Goal: Task Accomplishment & Management: Use online tool/utility

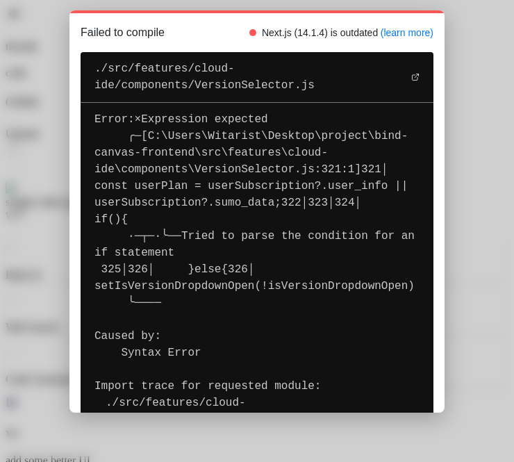
scroll to position [768, 0]
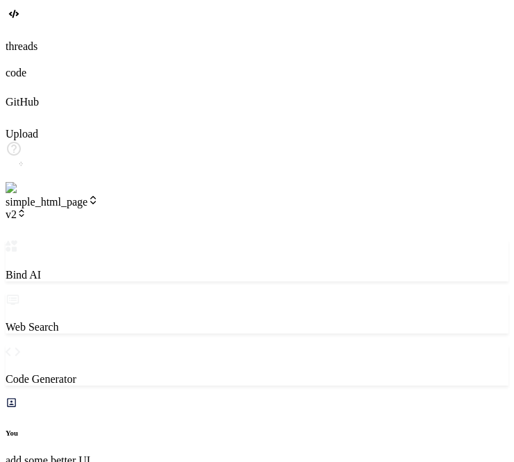
type textarea "x"
click at [26, 208] on icon at bounding box center [22, 213] width 10 height 10
click at [131, 195] on header "simple_html_page v2 Created with Pixso." at bounding box center [257, 218] width 503 height 46
click at [26, 208] on span "v2" at bounding box center [16, 214] width 21 height 12
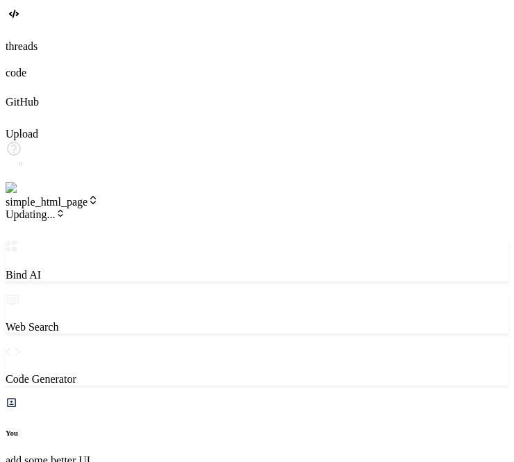
type textarea "x"
click at [26, 208] on icon at bounding box center [22, 213] width 10 height 10
click at [26, 208] on span "v2" at bounding box center [16, 214] width 21 height 12
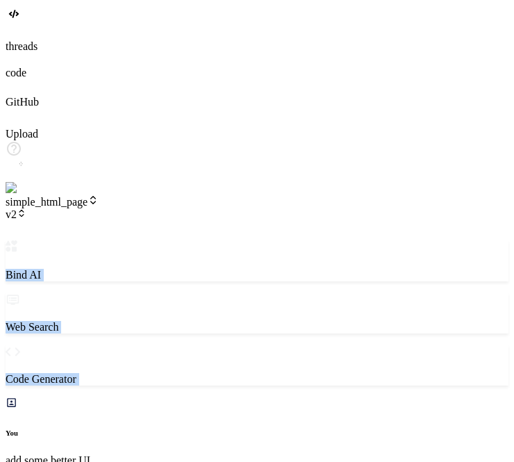
click at [26, 208] on span "v2" at bounding box center [16, 214] width 21 height 12
click at [26, 208] on icon at bounding box center [22, 213] width 10 height 10
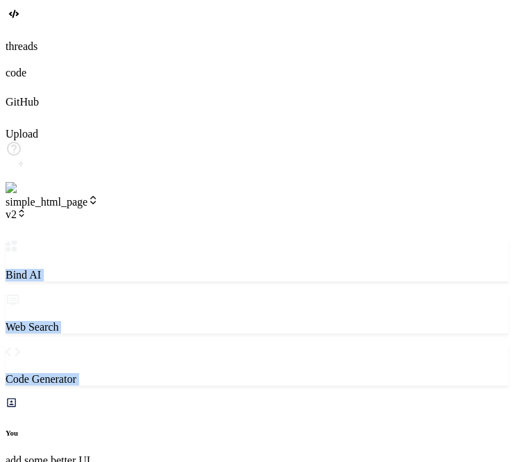
click at [26, 208] on icon at bounding box center [22, 213] width 10 height 10
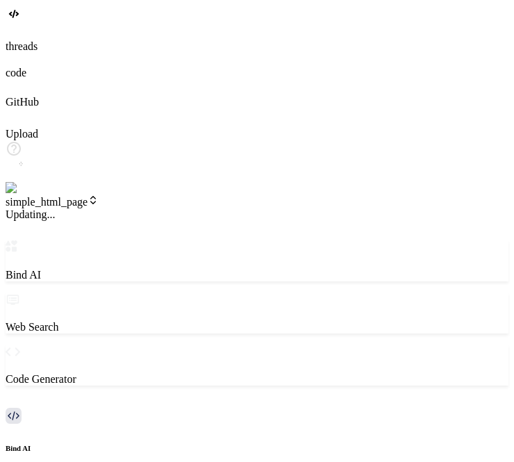
scroll to position [714, 0]
click at [26, 208] on span "v2" at bounding box center [16, 214] width 21 height 12
drag, startPoint x: 149, startPoint y: 19, endPoint x: 142, endPoint y: 19, distance: 7.7
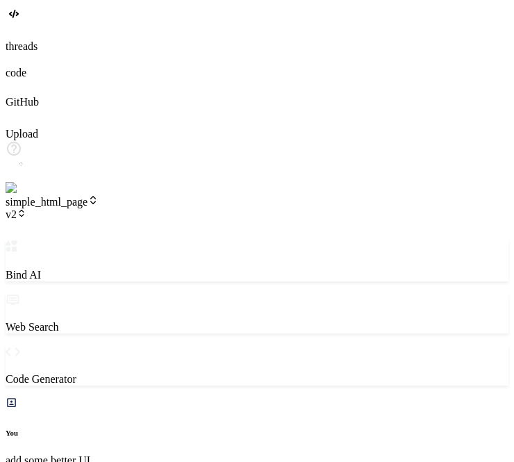
click at [142, 195] on div "simple_html_page v2" at bounding box center [257, 208] width 503 height 26
click at [26, 208] on icon at bounding box center [22, 213] width 10 height 10
click at [26, 208] on span "v2" at bounding box center [16, 214] width 21 height 12
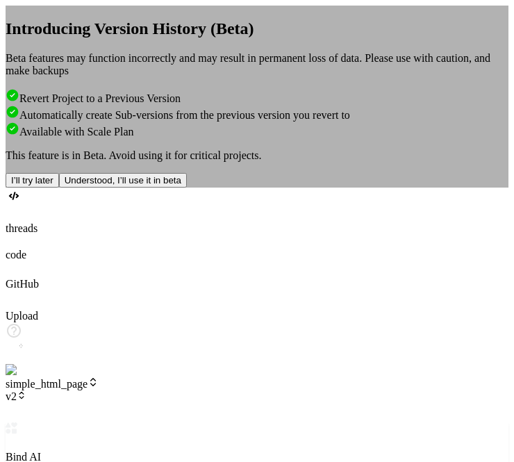
type textarea "x"
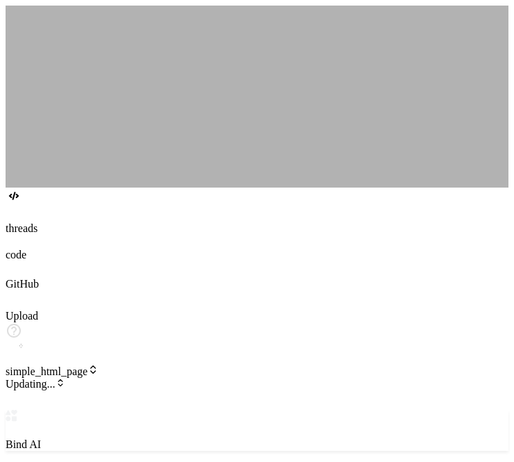
type textarea "x"
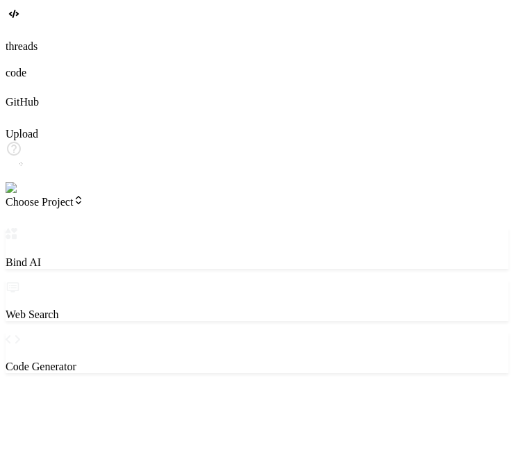
click at [77, 409] on div "‌" at bounding box center [257, 415] width 503 height 13
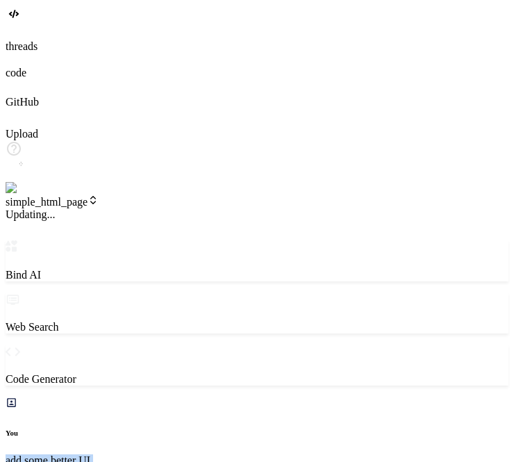
drag, startPoint x: 513, startPoint y: 58, endPoint x: 518, endPoint y: 51, distance: 9.5
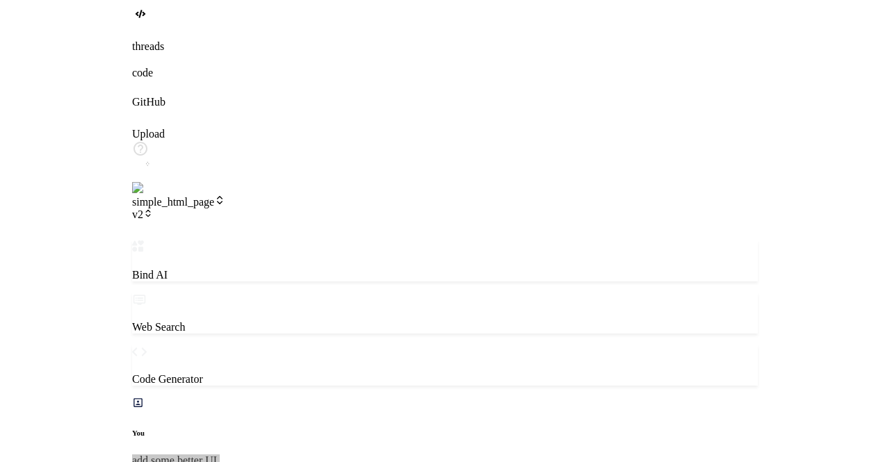
scroll to position [792, 0]
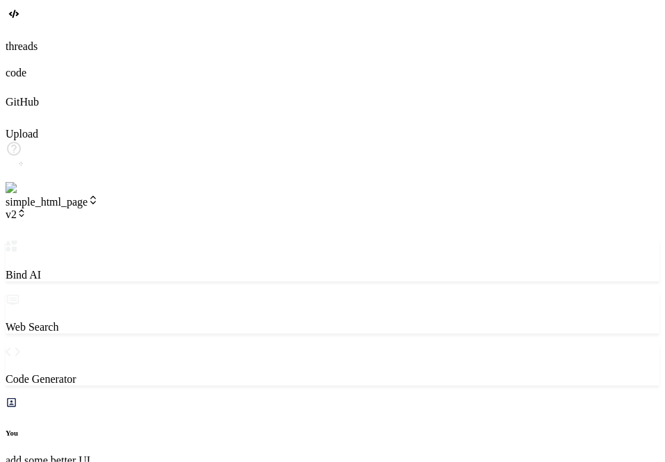
click at [26, 208] on icon at bounding box center [22, 213] width 10 height 10
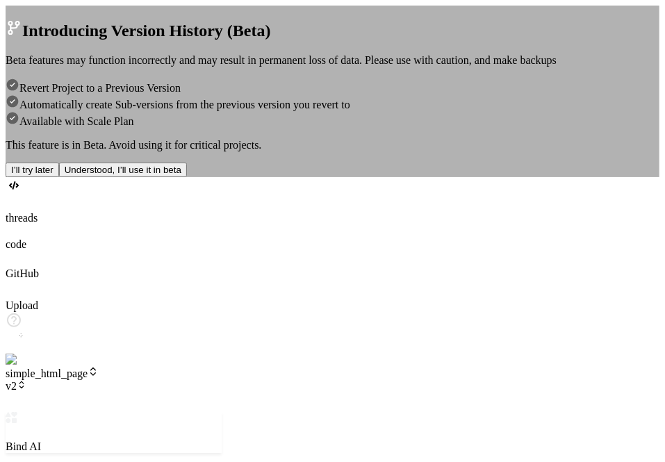
click at [457, 177] on div "Introducing Version History (Beta) Beta features may function incorrectly and m…" at bounding box center [333, 98] width 654 height 158
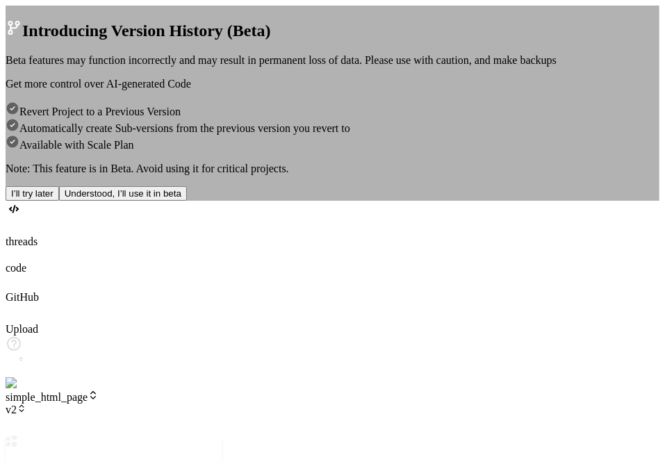
click at [514, 122] on div "Introducing Version History (Beta) Beta features may function incorrectly and m…" at bounding box center [333, 103] width 654 height 195
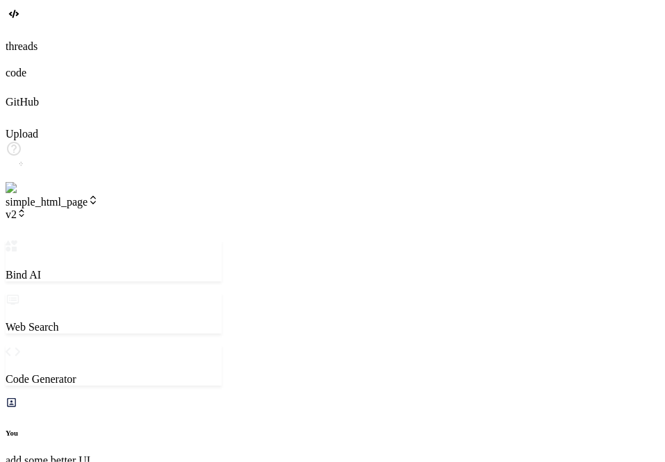
click at [26, 208] on span "v2" at bounding box center [16, 214] width 21 height 12
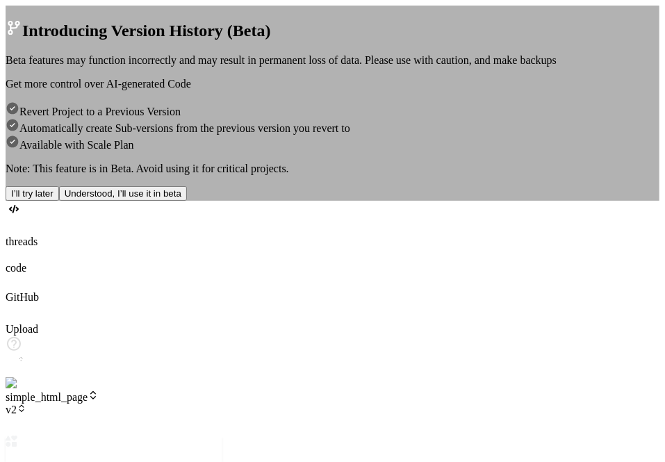
click at [514, 190] on div "Introducing Version History (Beta) Beta features may function incorrectly and m…" at bounding box center [333, 103] width 654 height 195
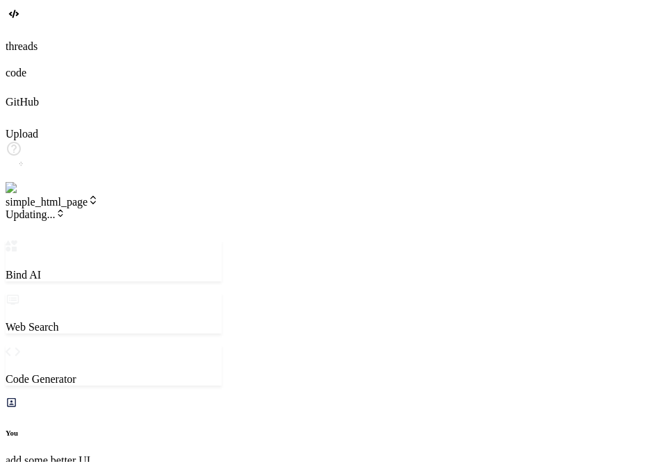
click at [171, 195] on header "simple_html_page Updating... Created with Pixso." at bounding box center [114, 218] width 216 height 46
click at [26, 208] on span "v2" at bounding box center [16, 214] width 21 height 12
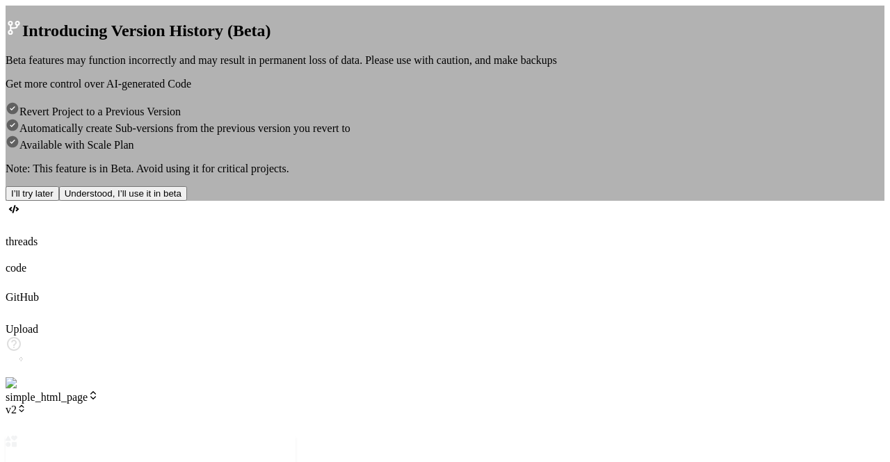
type textarea "x"
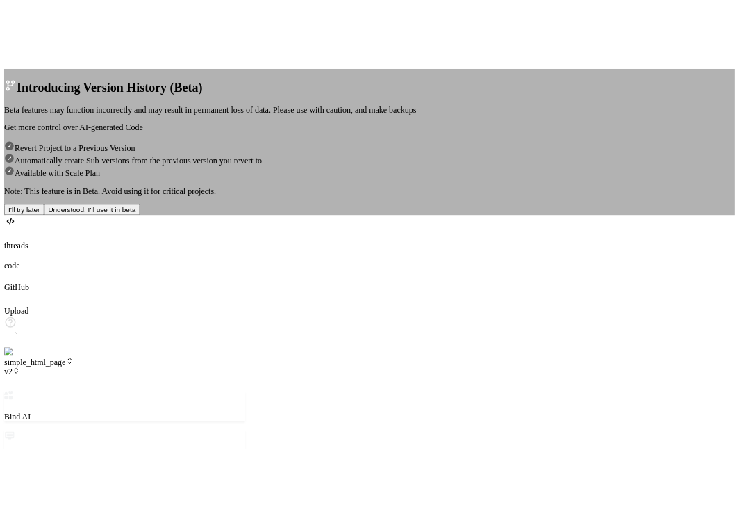
scroll to position [746, 0]
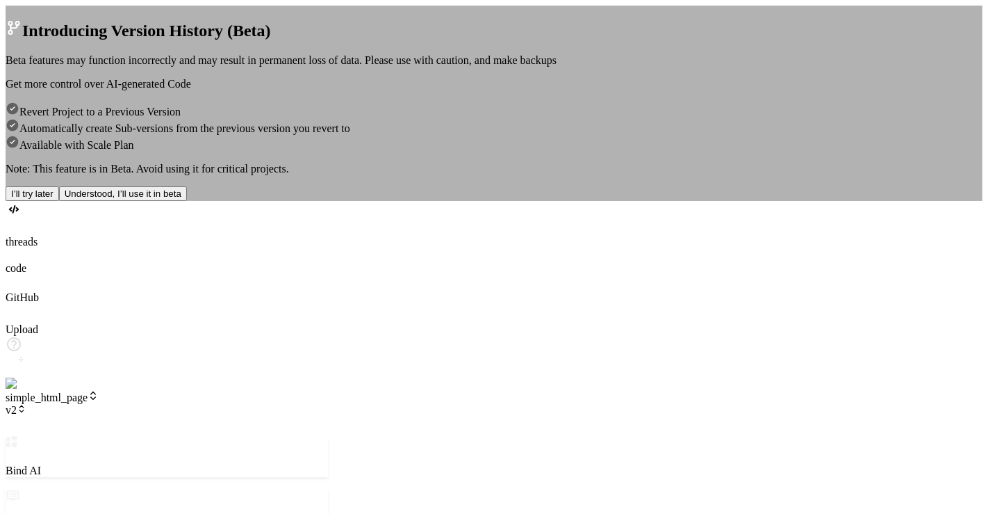
click at [514, 201] on div "Introducing Version History (Beta) Beta features may function incorrectly and m…" at bounding box center [494, 109] width 977 height 181
click at [59, 201] on button "I’ll try later" at bounding box center [33, 193] width 54 height 15
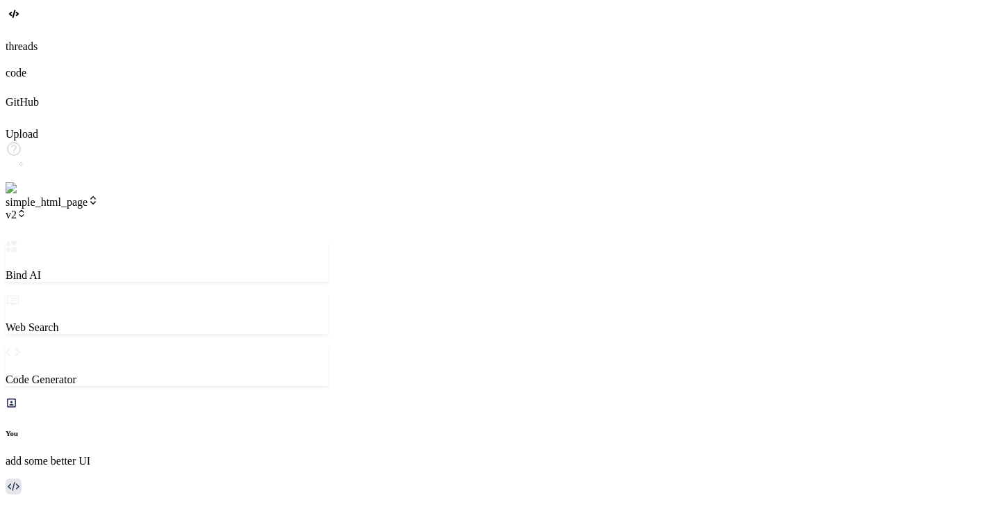
click at [26, 208] on span "v2" at bounding box center [16, 214] width 21 height 12
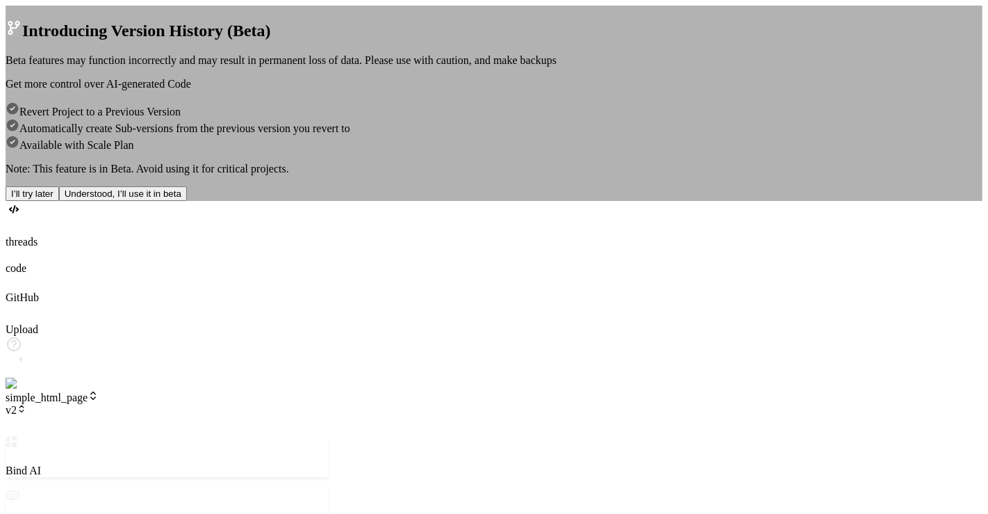
click at [59, 201] on button "I’ll try later" at bounding box center [33, 193] width 54 height 15
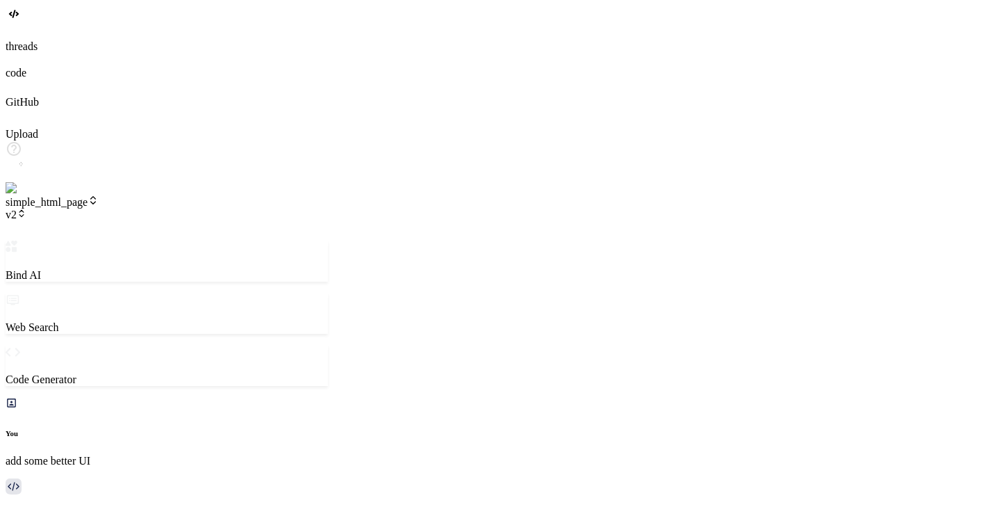
click at [26, 208] on span "v2" at bounding box center [16, 214] width 21 height 12
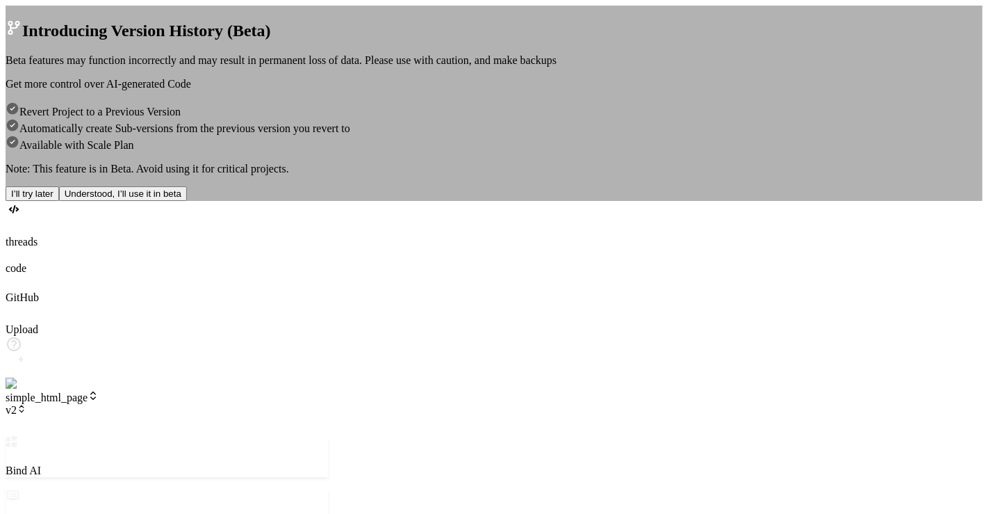
click at [59, 201] on button "I’ll try later" at bounding box center [33, 193] width 54 height 15
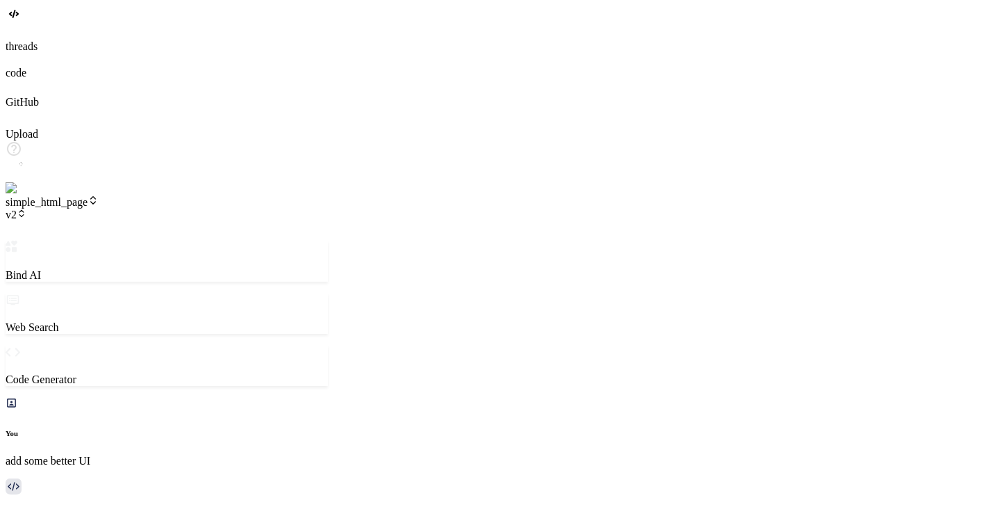
click at [26, 208] on span "v2" at bounding box center [16, 214] width 21 height 12
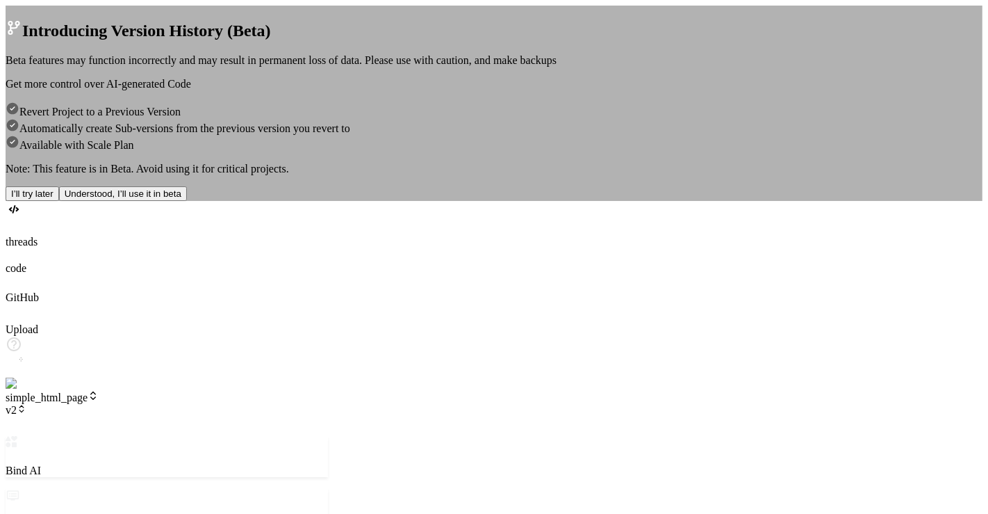
click at [59, 201] on button "I’ll try later" at bounding box center [33, 193] width 54 height 15
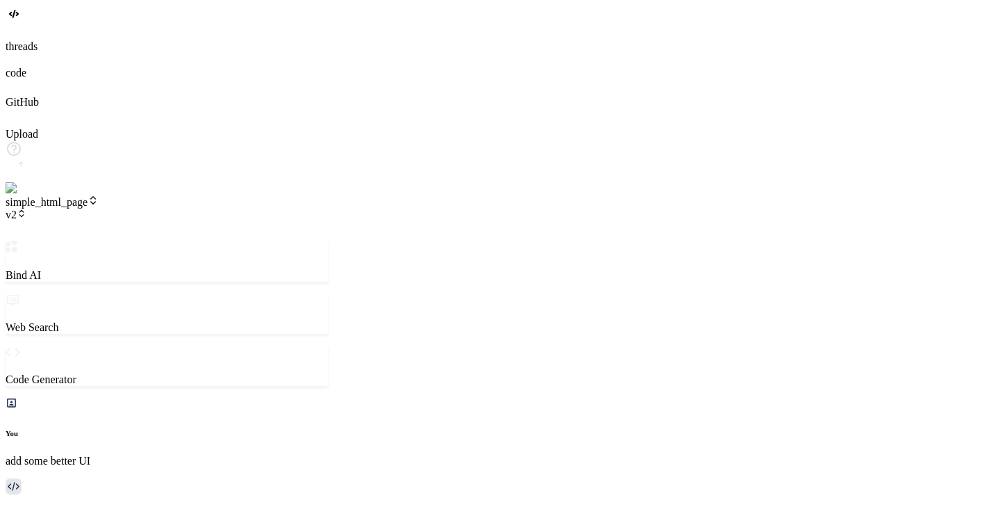
click at [26, 208] on span "v2" at bounding box center [16, 214] width 21 height 12
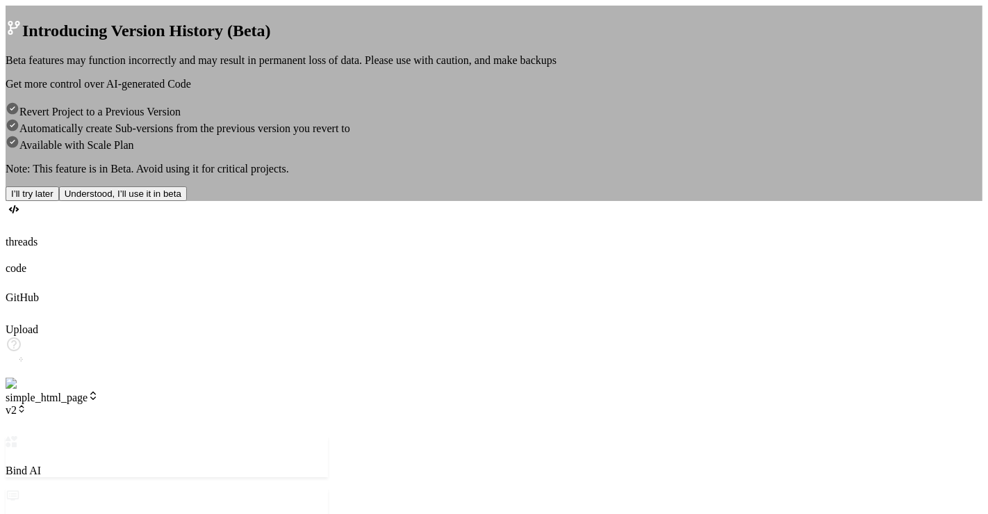
click at [187, 201] on button "Understood, I’ll use it in beta" at bounding box center [123, 193] width 128 height 15
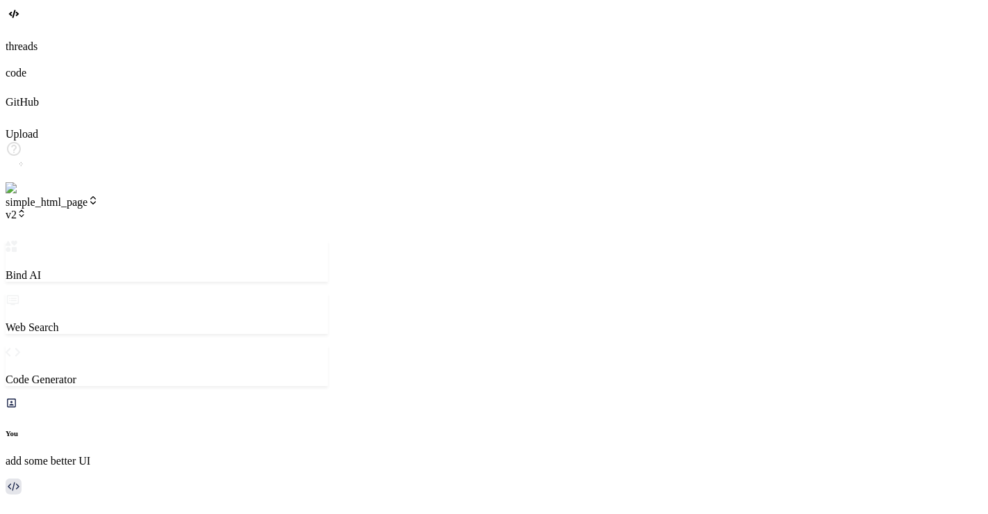
click at [26, 208] on icon at bounding box center [22, 213] width 10 height 10
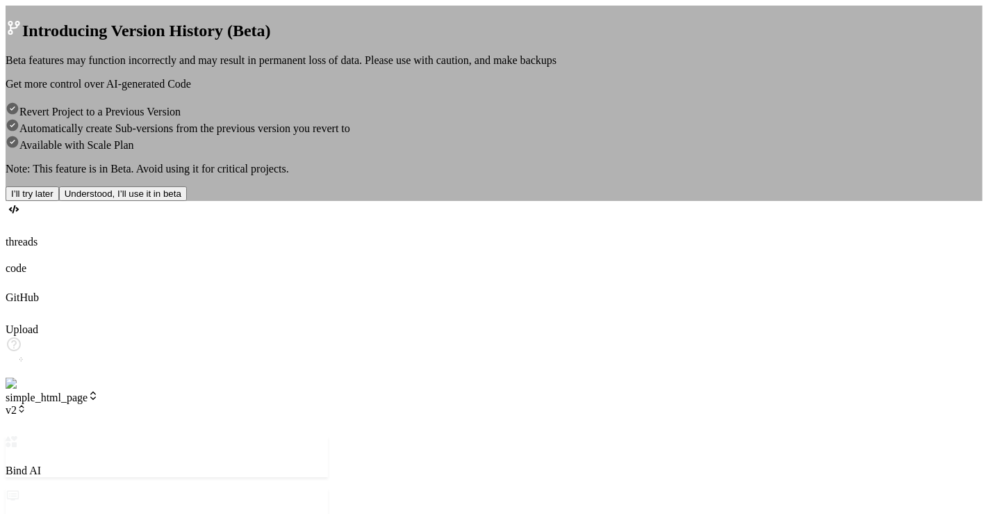
click at [221, 128] on div "Introducing Version History (Beta) Beta features may function incorrectly and m…" at bounding box center [494, 103] width 977 height 195
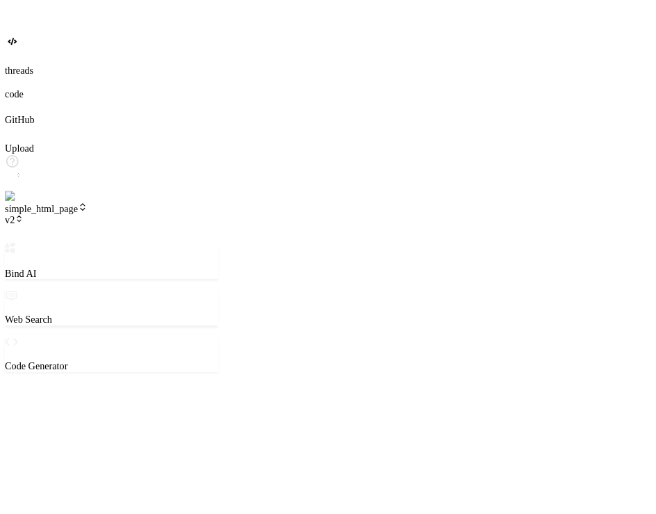
scroll to position [0, 0]
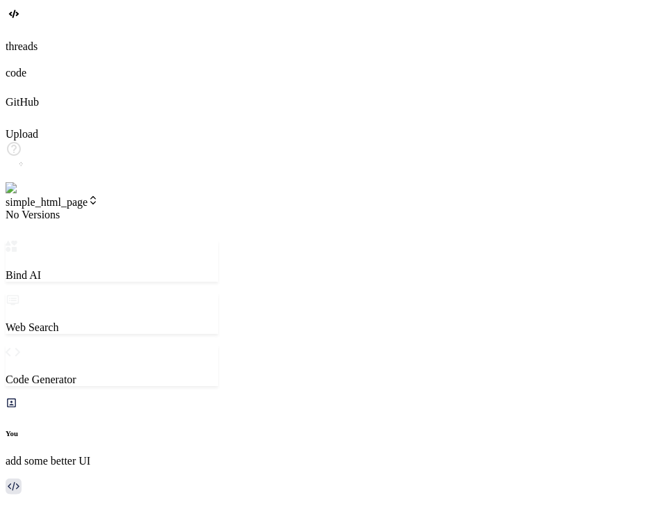
type textarea "x"
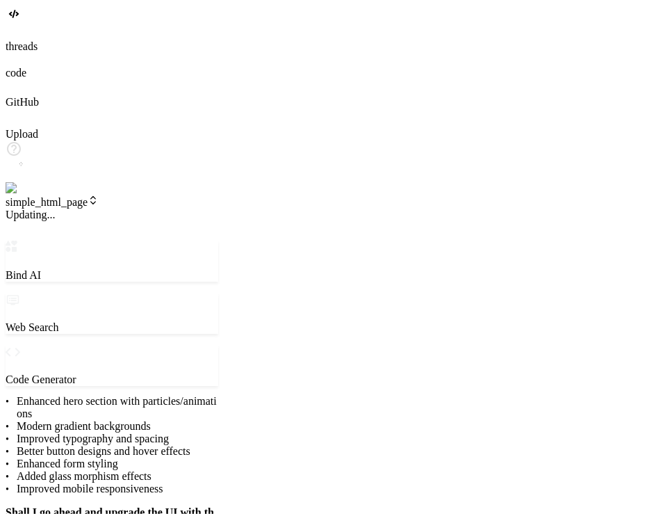
scroll to position [796, 0]
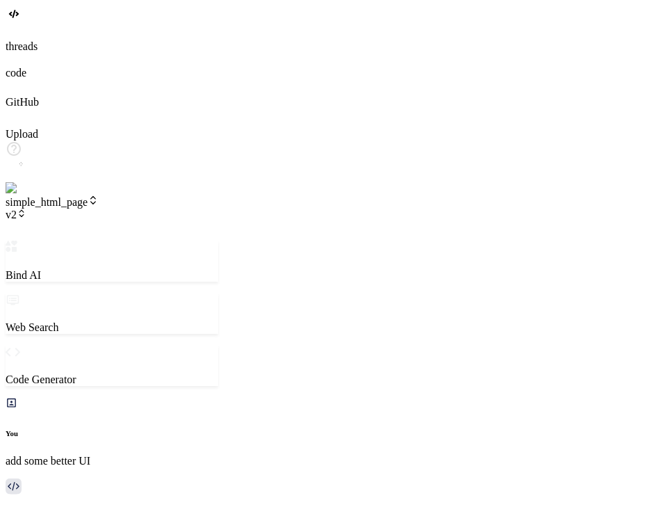
click at [26, 208] on span "v2" at bounding box center [16, 214] width 21 height 12
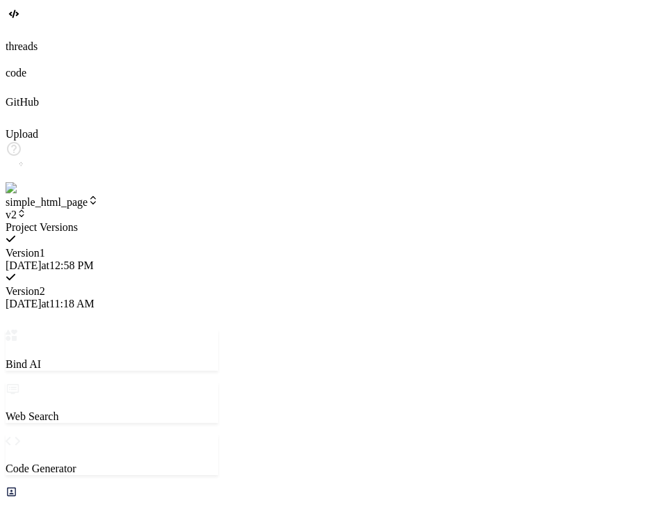
click at [145, 221] on div at bounding box center [112, 221] width 213 height 0
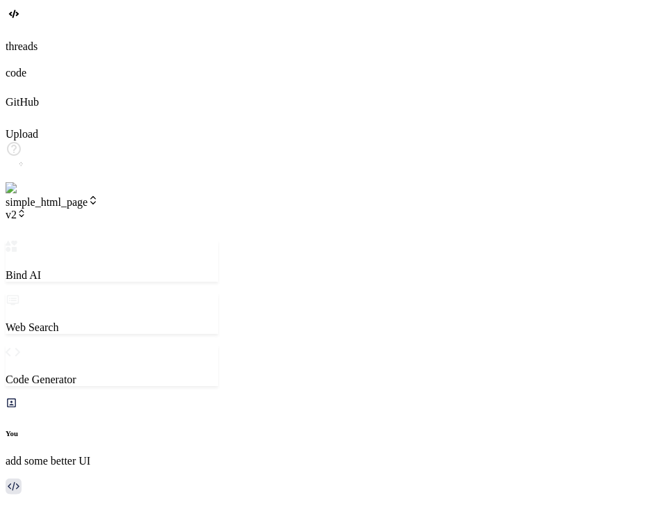
click at [19, 195] on img at bounding box center [28, 188] width 45 height 13
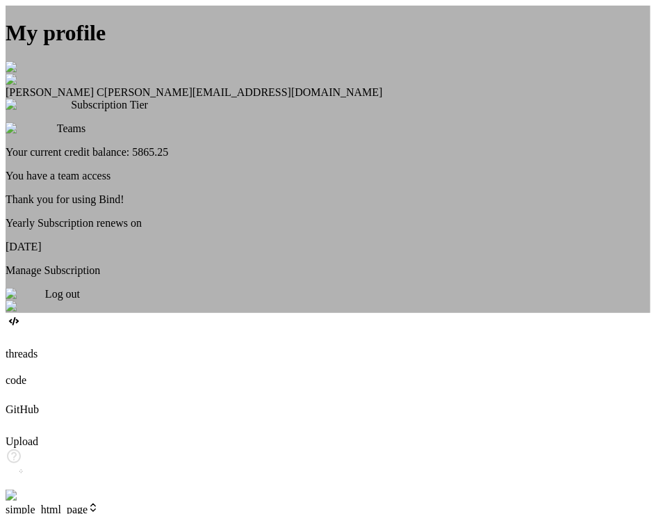
click at [327, 313] on div "Log out" at bounding box center [328, 300] width 645 height 25
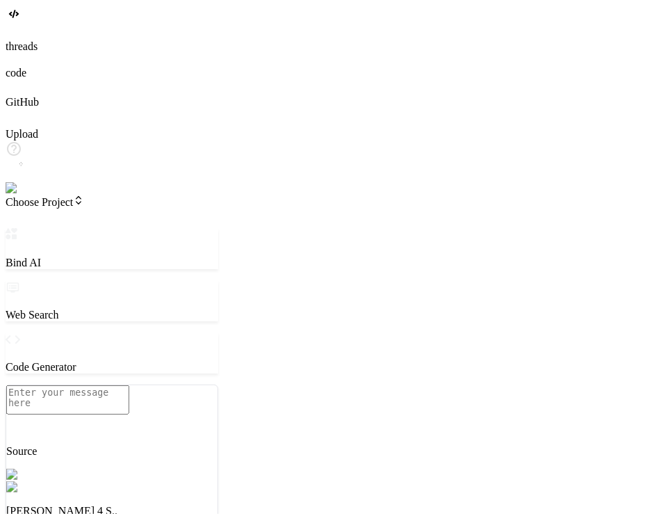
scroll to position [0, 0]
click at [21, 195] on img at bounding box center [25, 188] width 38 height 13
click at [83, 196] on span "Choose Project" at bounding box center [45, 202] width 79 height 12
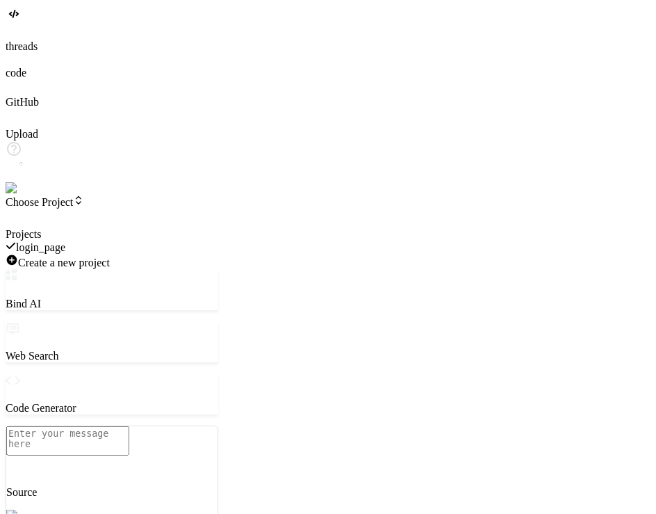
click at [158, 228] on div at bounding box center [112, 228] width 213 height 0
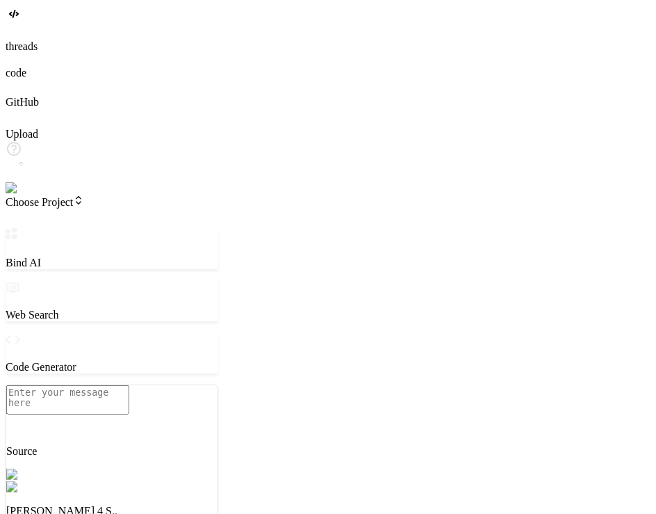
click at [84, 196] on span "Choose Project" at bounding box center [45, 202] width 79 height 12
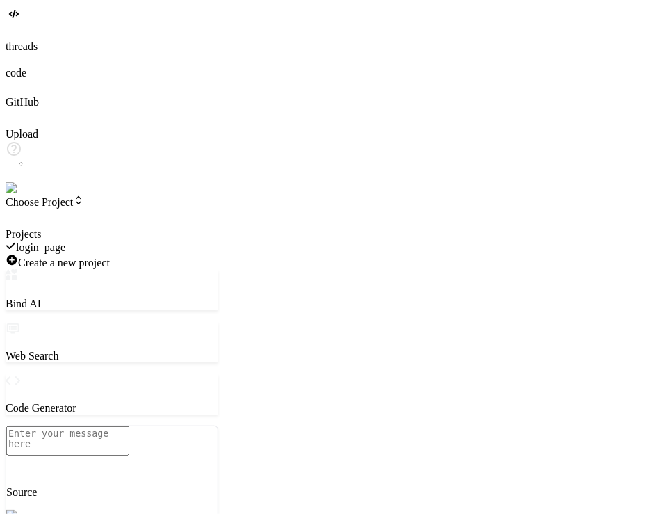
click at [65, 241] on span "login_page" at bounding box center [40, 247] width 49 height 12
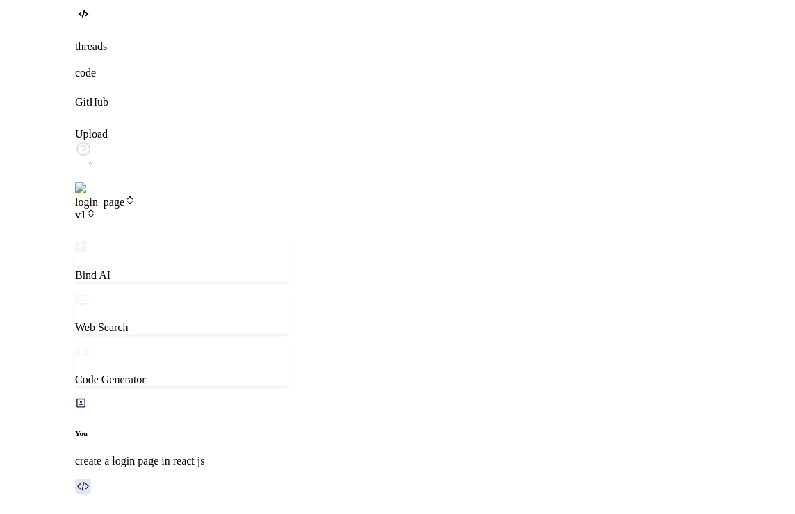
scroll to position [204, 0]
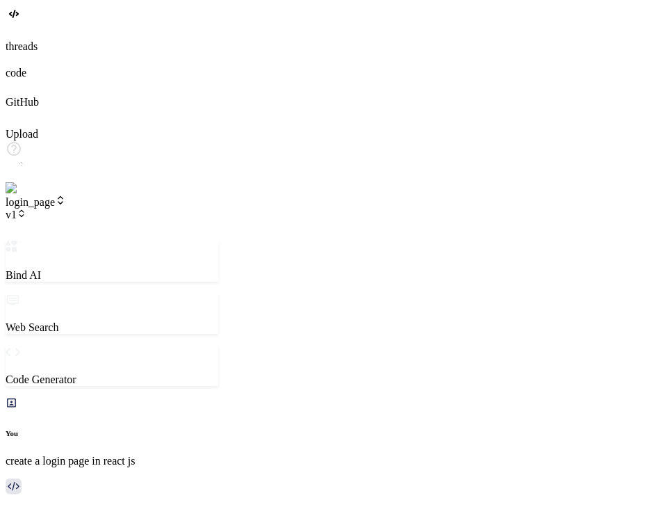
click at [26, 208] on icon at bounding box center [22, 213] width 10 height 10
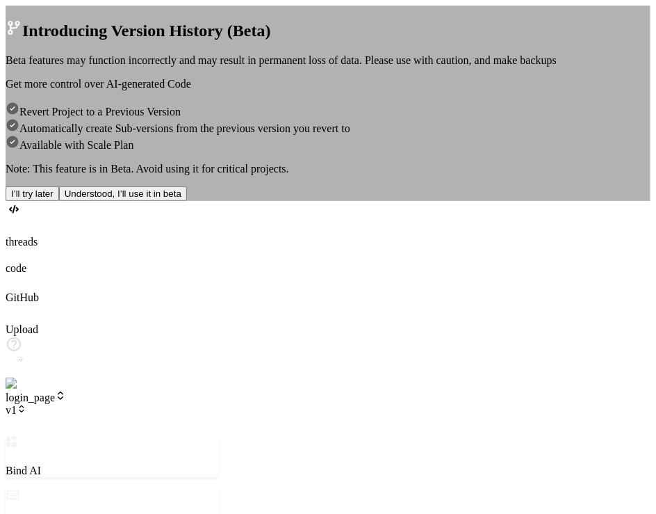
click at [137, 70] on div "Introducing Version History (Beta) Beta features may function incorrectly and m…" at bounding box center [328, 103] width 645 height 195
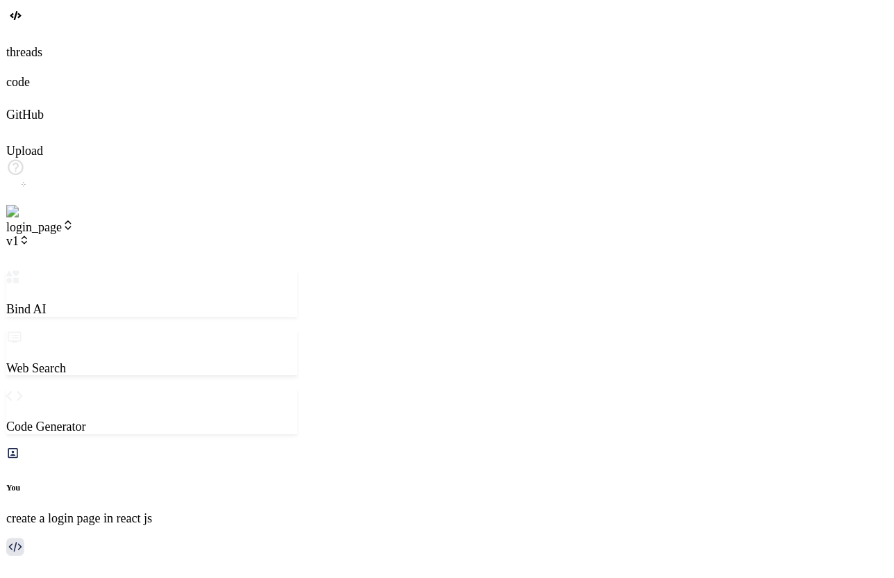
scroll to position [188, 0]
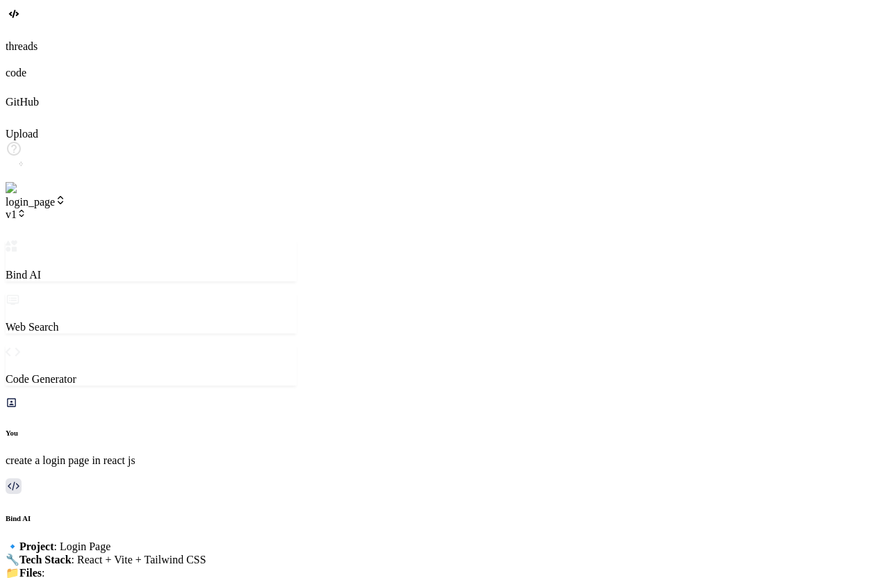
click at [26, 208] on span "v1" at bounding box center [16, 214] width 21 height 12
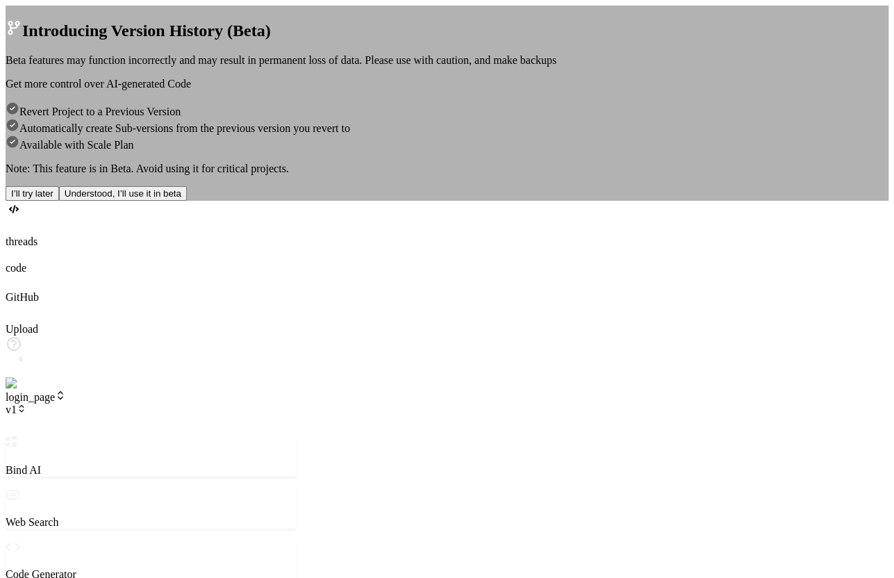
click at [59, 201] on button "I’ll try later" at bounding box center [33, 193] width 54 height 15
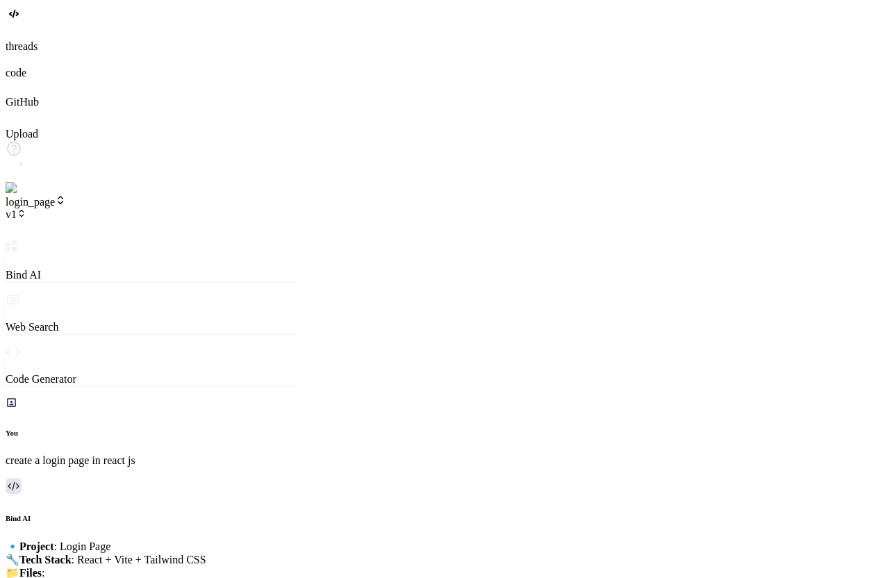
click at [26, 208] on span "v1" at bounding box center [16, 214] width 21 height 12
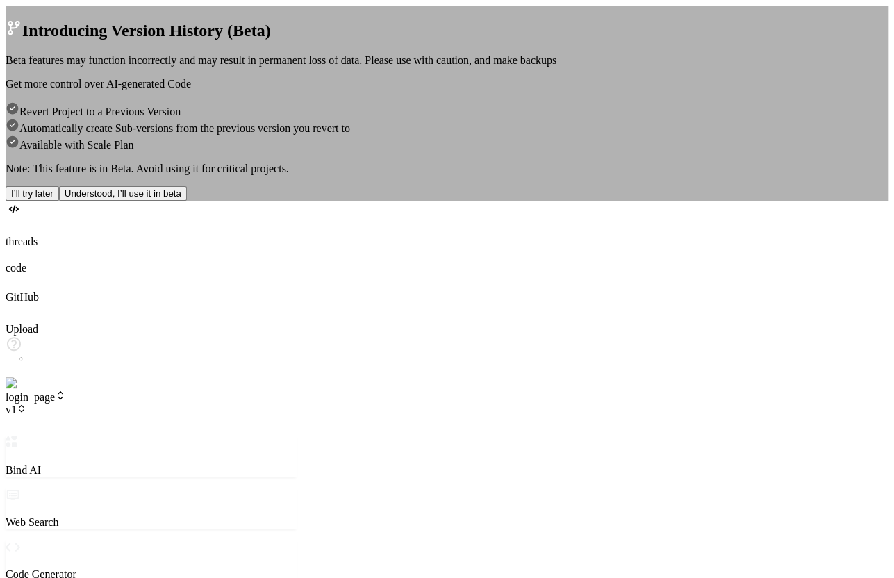
click at [59, 201] on button "I’ll try later" at bounding box center [33, 193] width 54 height 15
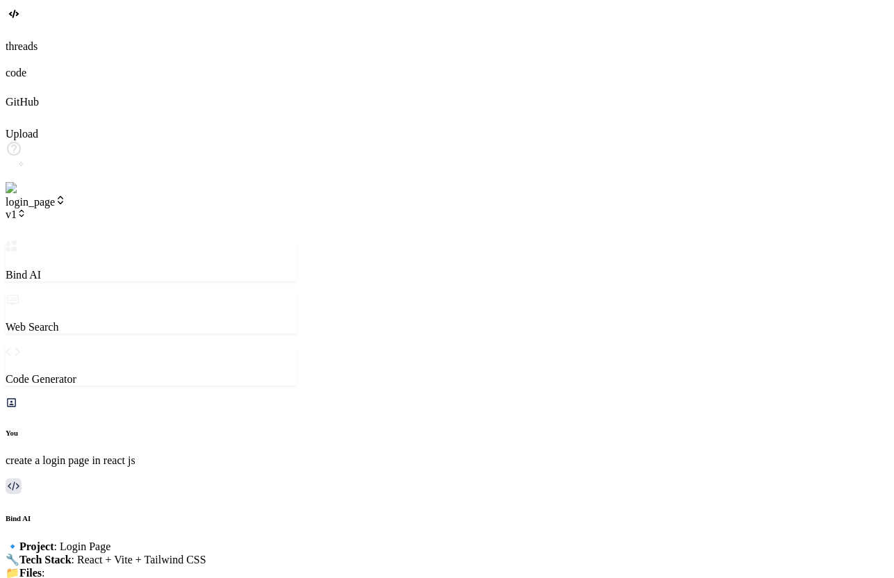
click at [26, 208] on span "v1" at bounding box center [16, 214] width 21 height 12
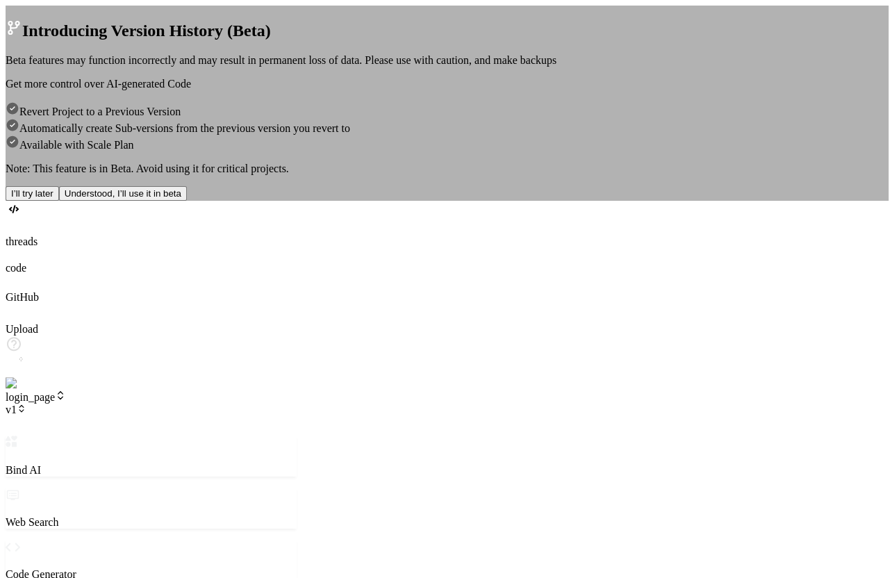
click at [187, 201] on button "Understood, I’ll use it in beta" at bounding box center [123, 193] width 128 height 15
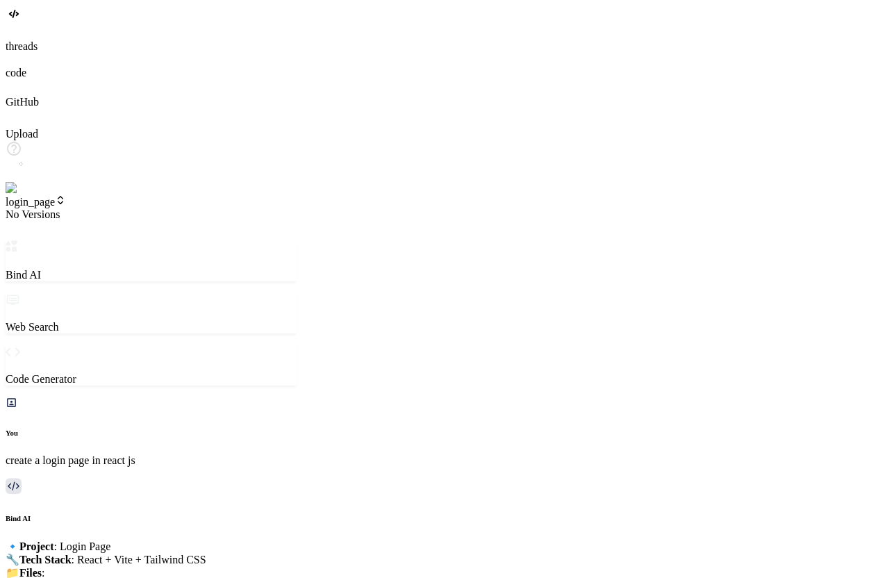
scroll to position [309, 0]
click at [60, 208] on span "No Versions" at bounding box center [33, 214] width 54 height 12
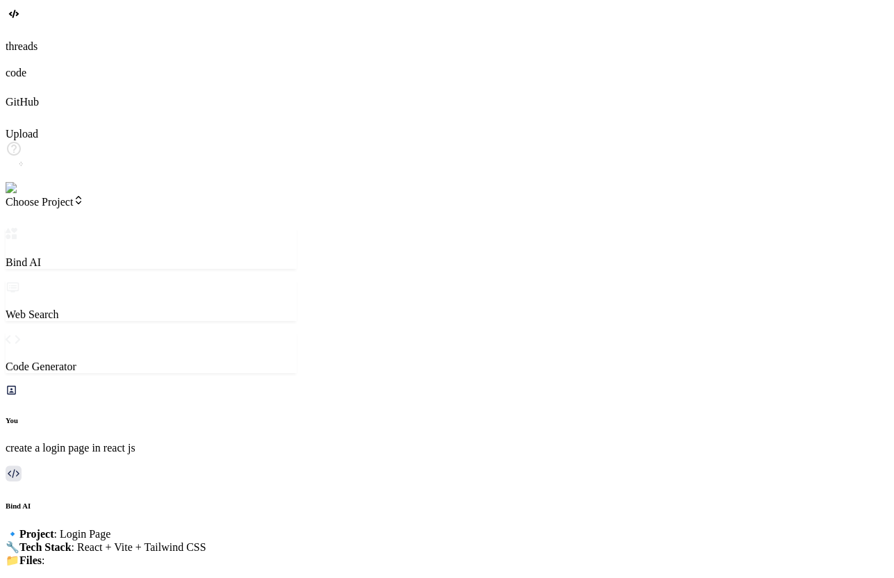
scroll to position [95, 0]
click at [84, 196] on span "Choose Project" at bounding box center [45, 202] width 79 height 12
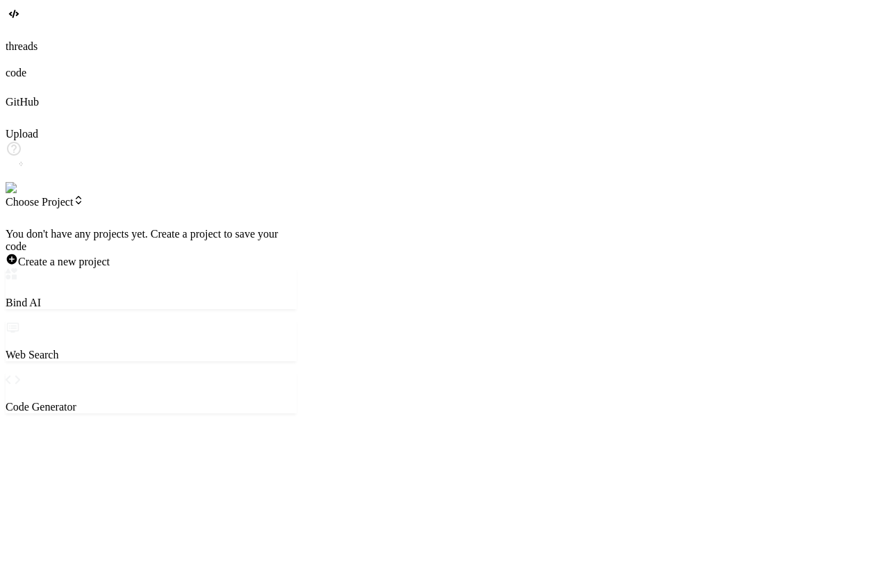
scroll to position [0, 0]
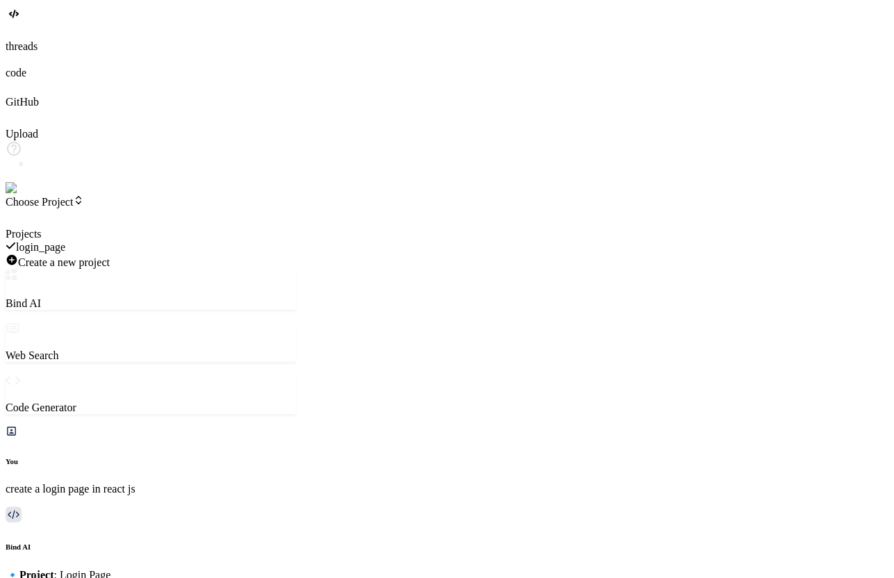
click at [17, 195] on img at bounding box center [28, 188] width 45 height 13
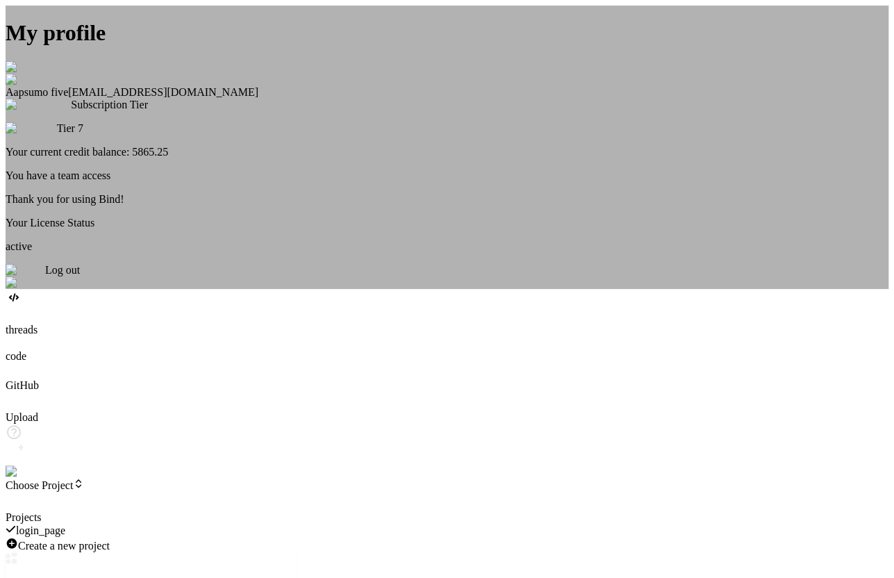
click at [440, 289] on div "Log out" at bounding box center [447, 276] width 883 height 25
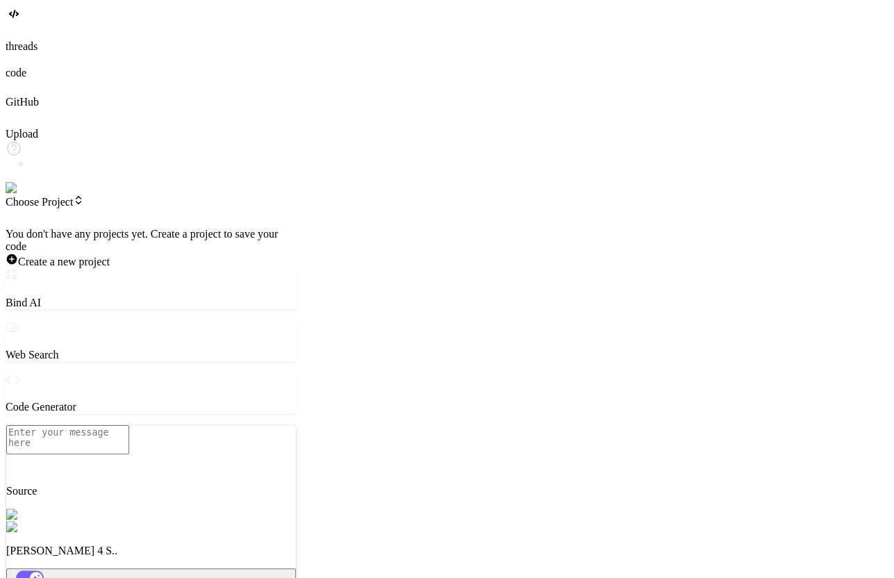
click at [16, 195] on img at bounding box center [25, 188] width 38 height 13
click at [117, 241] on span "python_class_example" at bounding box center [66, 247] width 101 height 12
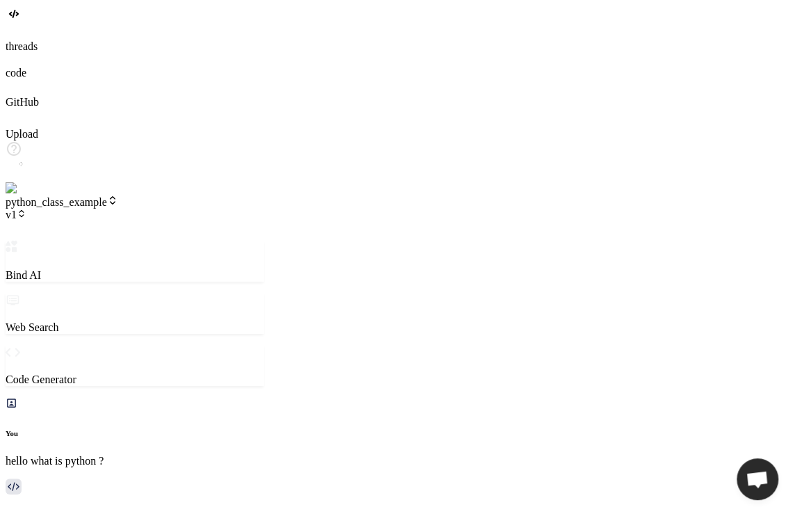
type textarea "x"
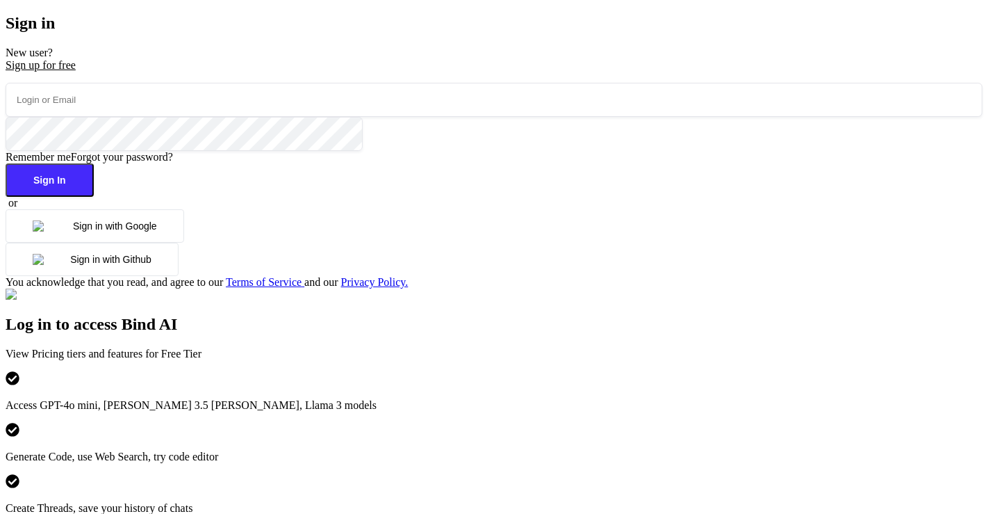
click at [188, 117] on input "email" at bounding box center [494, 100] width 977 height 34
type input "[EMAIL_ADDRESS][DOMAIN_NAME]"
click at [94, 197] on button "Sign In" at bounding box center [50, 179] width 88 height 33
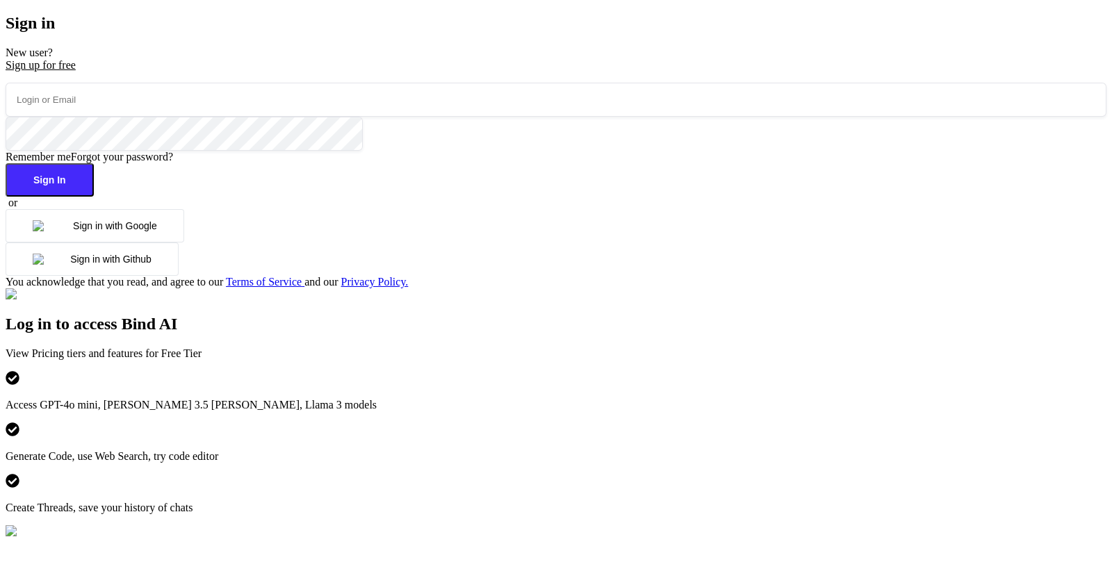
click at [304, 117] on input "email" at bounding box center [556, 100] width 1101 height 34
paste input "[EMAIL_ADDRESS][DOMAIN_NAME]"
type input "[EMAIL_ADDRESS][DOMAIN_NAME]"
click at [94, 197] on button "Sign In" at bounding box center [50, 179] width 88 height 33
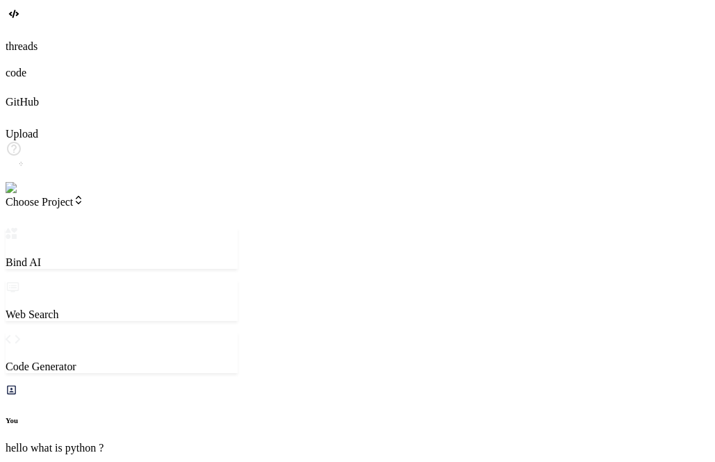
scroll to position [2261, 0]
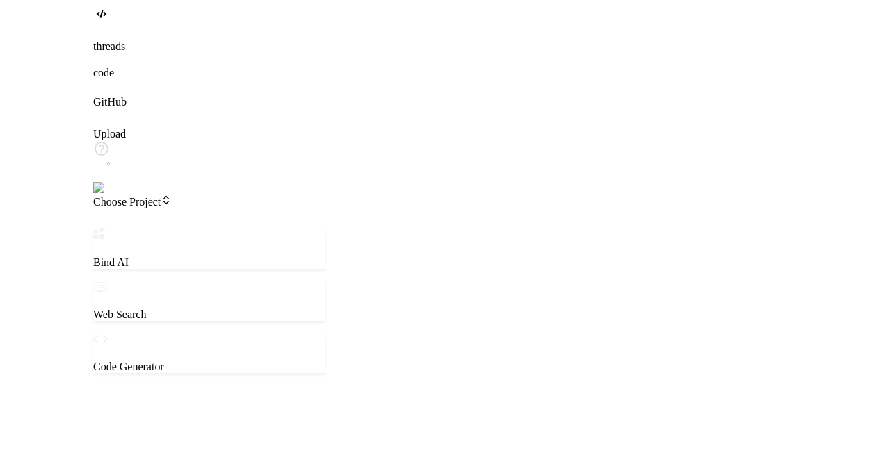
scroll to position [0, 0]
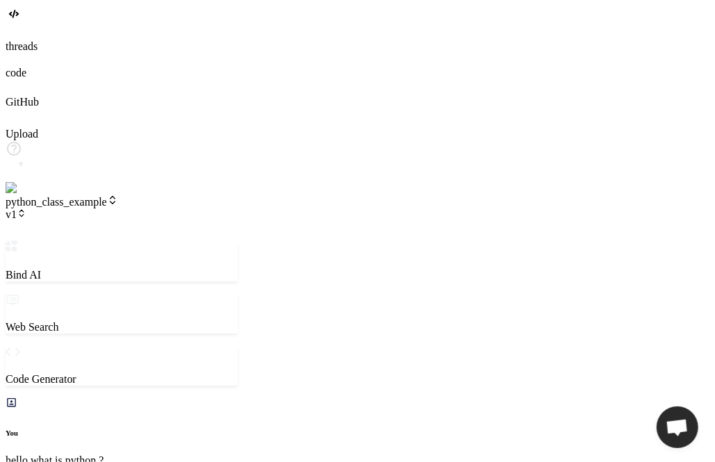
click at [26, 208] on span "v1" at bounding box center [16, 214] width 21 height 12
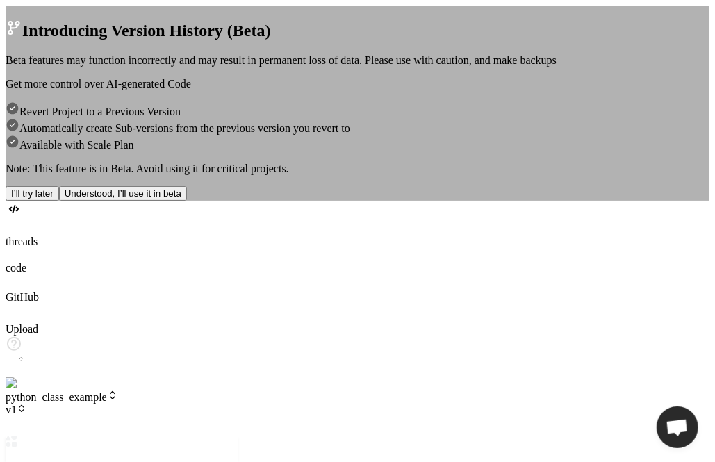
click at [59, 201] on button "I’ll try later" at bounding box center [33, 193] width 54 height 15
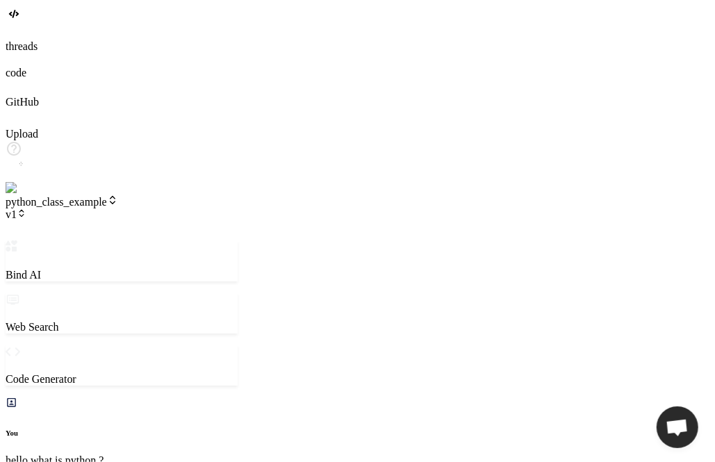
click at [26, 208] on span "v1" at bounding box center [16, 214] width 21 height 12
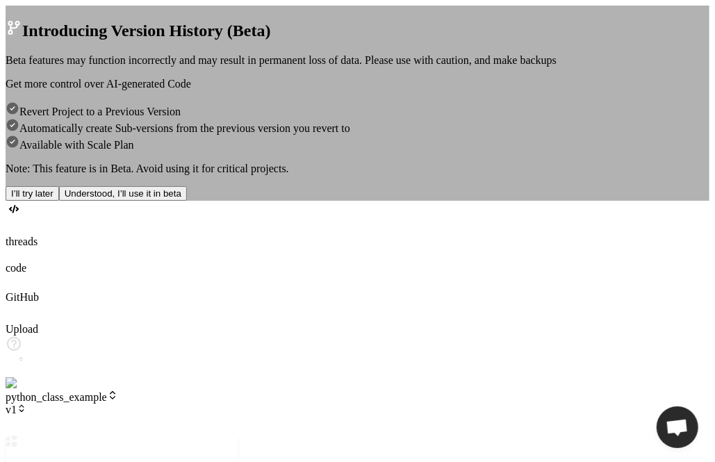
click at [59, 201] on button "I’ll try later" at bounding box center [33, 193] width 54 height 15
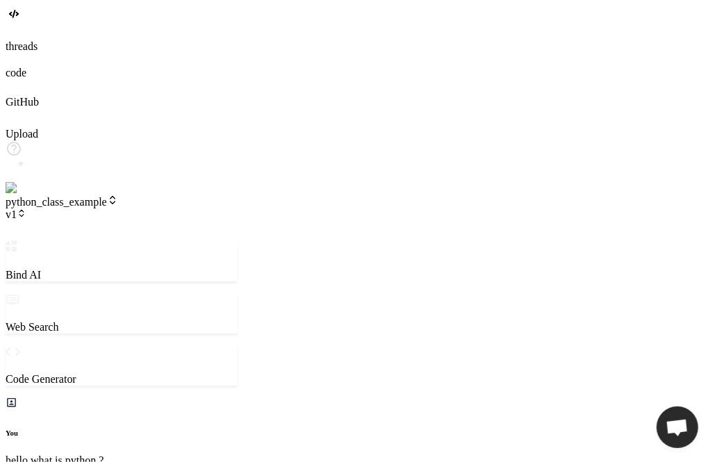
click at [26, 208] on span "v1" at bounding box center [16, 214] width 21 height 12
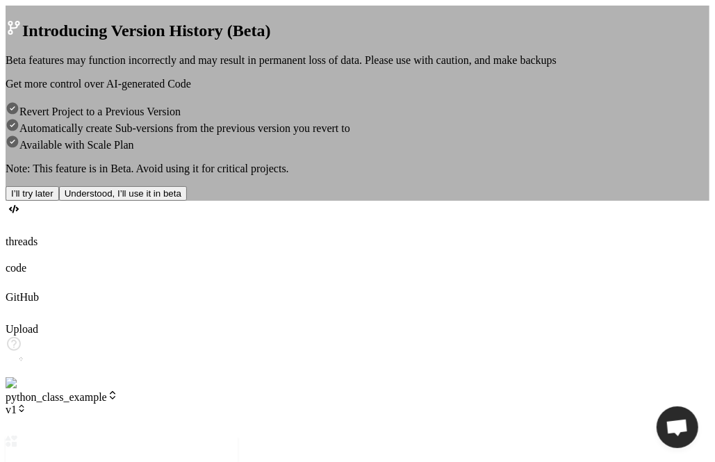
click at [59, 201] on button "I’ll try later" at bounding box center [33, 193] width 54 height 15
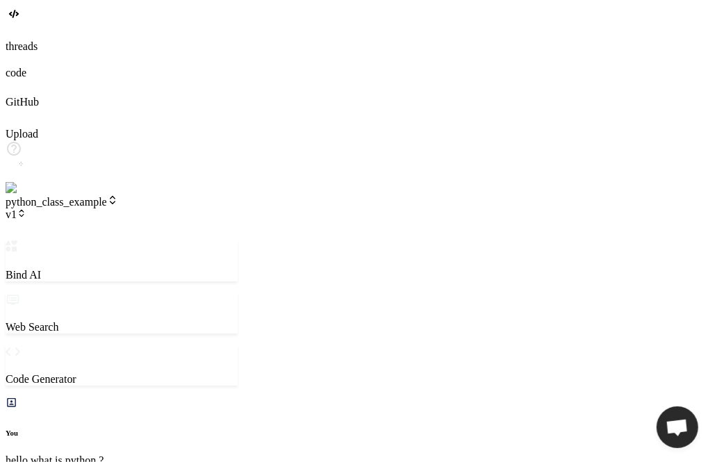
click at [26, 208] on icon at bounding box center [22, 213] width 10 height 10
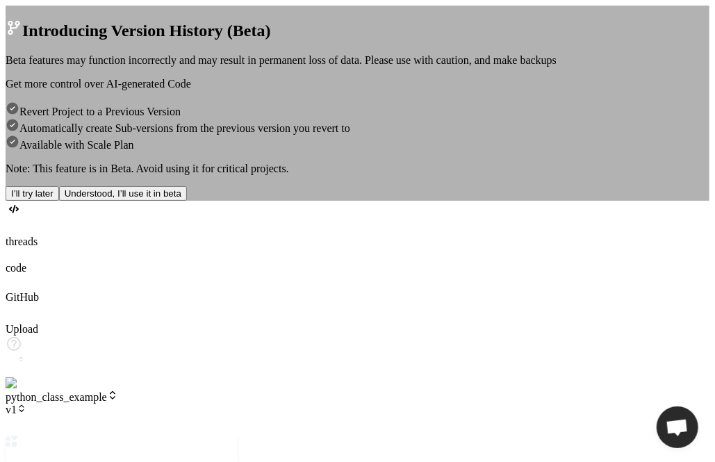
click at [59, 201] on button "I’ll try later" at bounding box center [33, 193] width 54 height 15
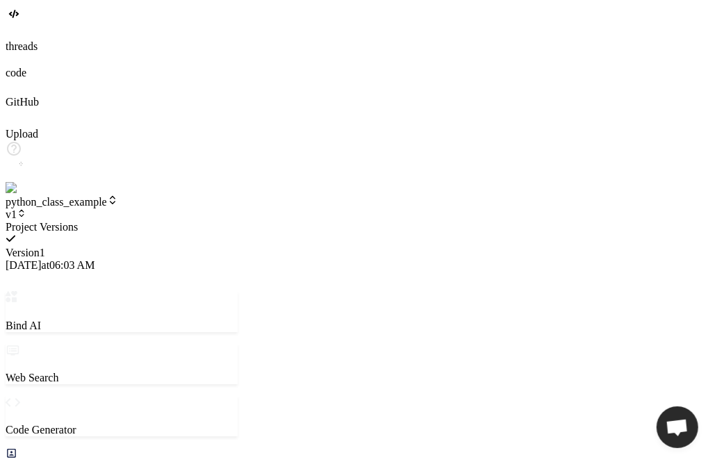
click at [238, 221] on div at bounding box center [122, 221] width 232 height 0
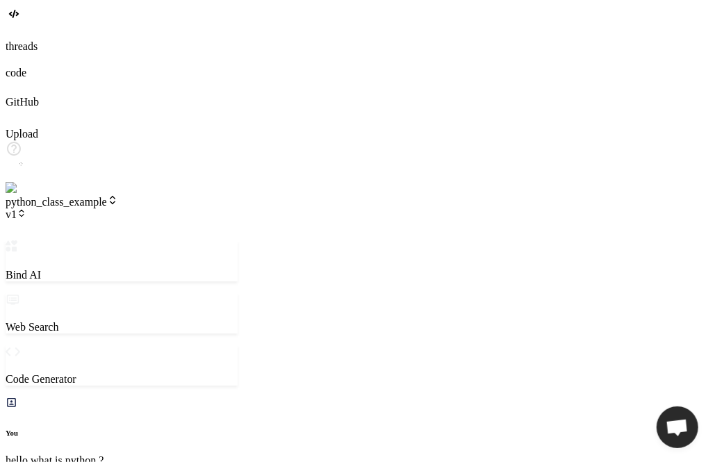
click at [26, 208] on icon at bounding box center [22, 213] width 10 height 10
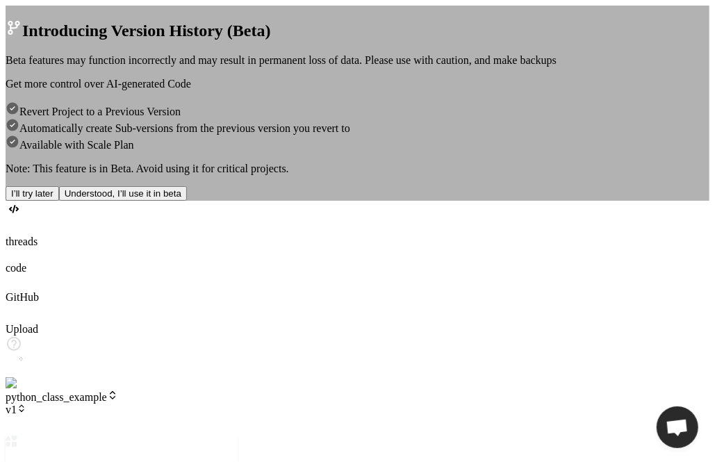
click at [187, 201] on button "Understood, I’ll use it in beta" at bounding box center [123, 193] width 128 height 15
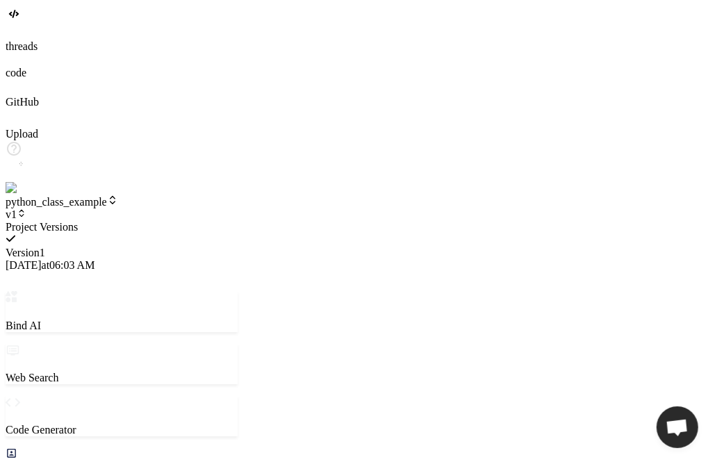
click at [220, 221] on div at bounding box center [122, 221] width 232 height 0
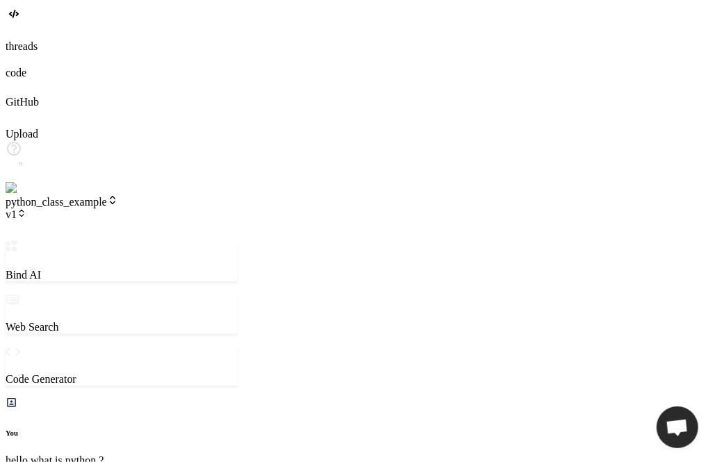
click at [26, 208] on span "v1" at bounding box center [16, 214] width 21 height 12
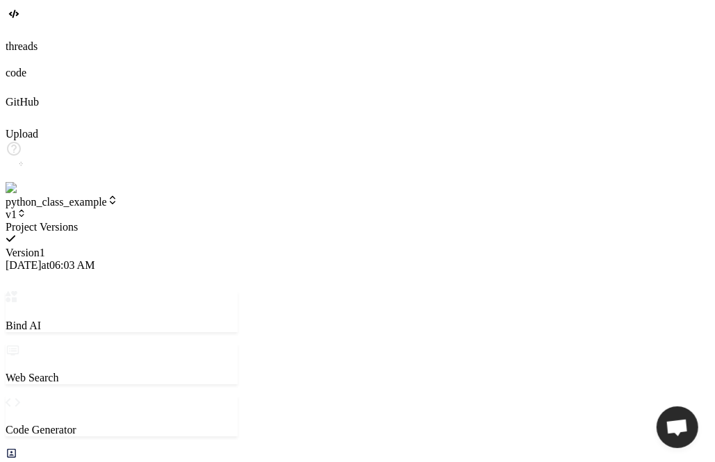
click at [160, 221] on div at bounding box center [122, 221] width 232 height 0
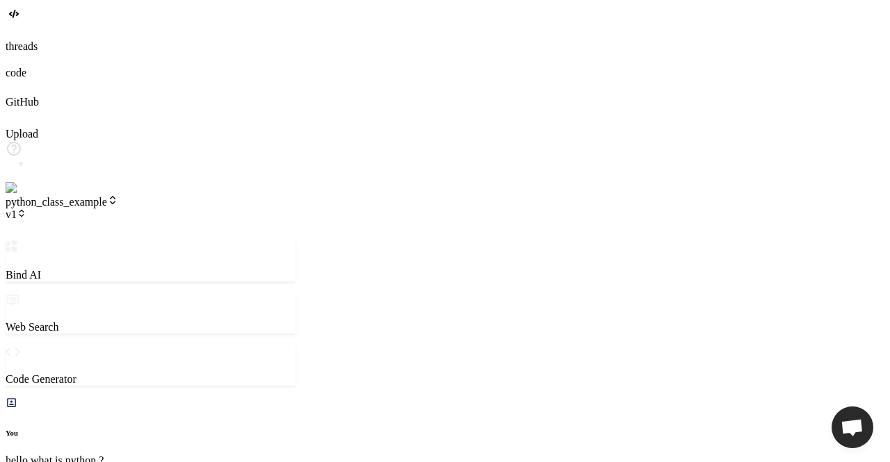
type textarea "x"
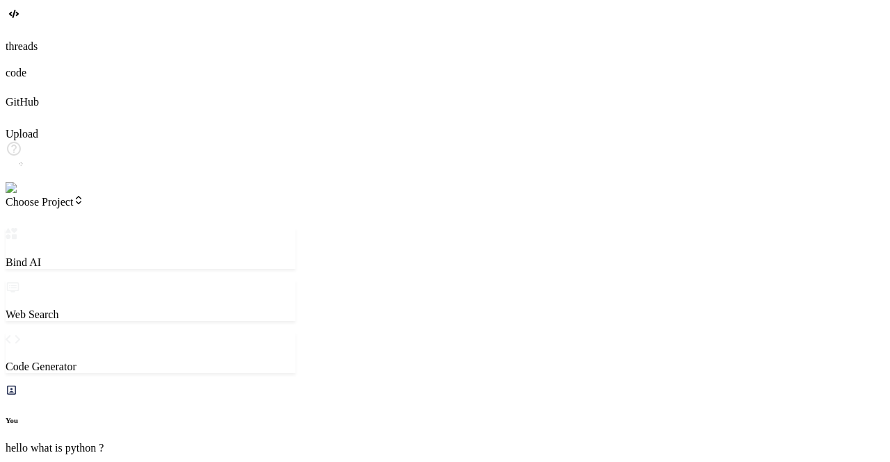
scroll to position [1978, 0]
click at [81, 195] on header "Choose Project Created with Pixso." at bounding box center [151, 211] width 290 height 33
click at [84, 196] on span "Choose Project" at bounding box center [45, 202] width 79 height 12
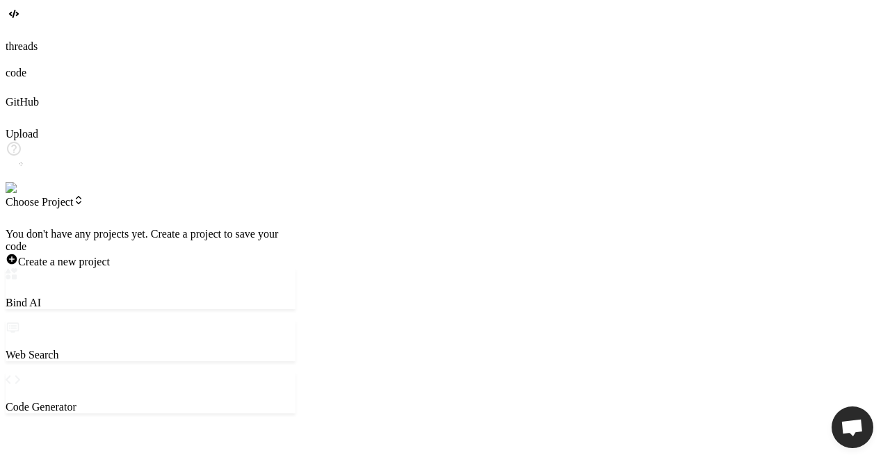
click at [122, 228] on div at bounding box center [151, 228] width 290 height 0
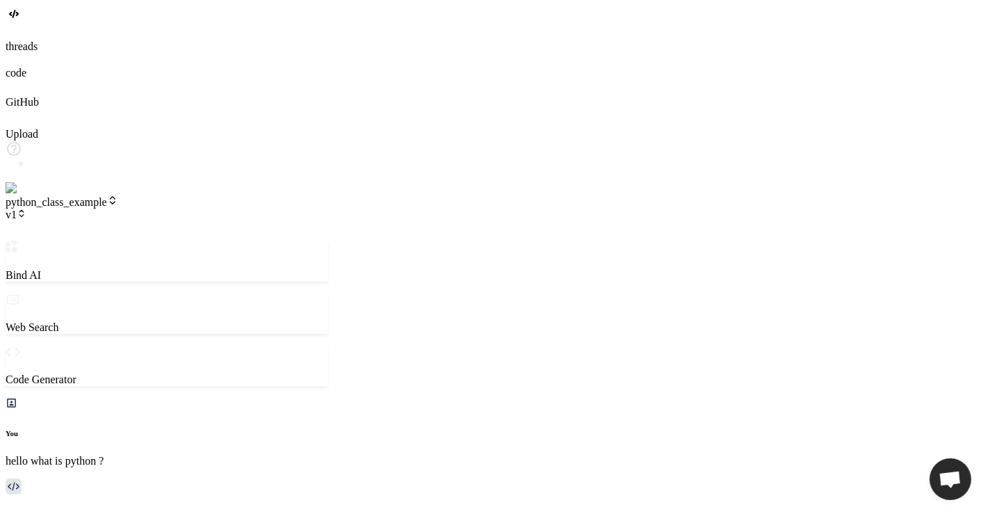
click at [118, 196] on span "python_class_example" at bounding box center [62, 202] width 113 height 12
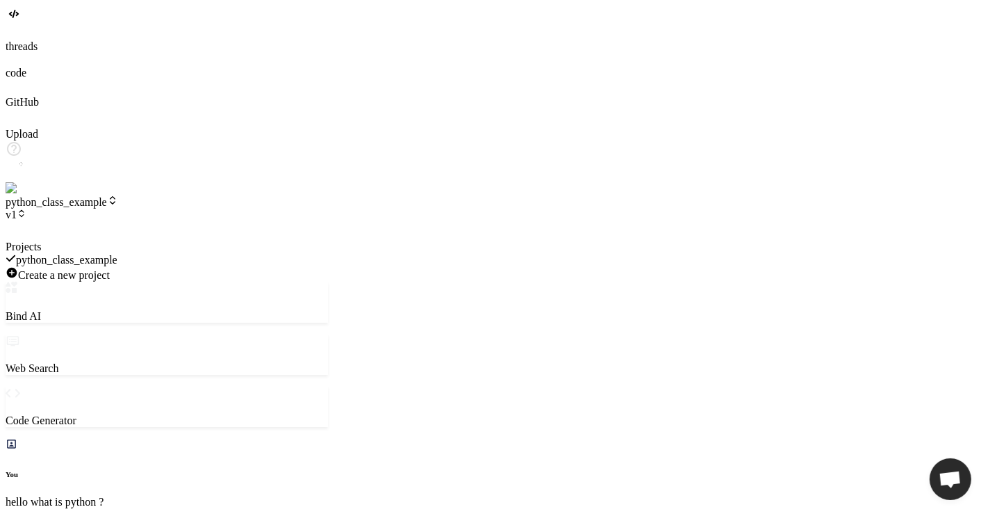
click at [288, 240] on div at bounding box center [167, 240] width 322 height 0
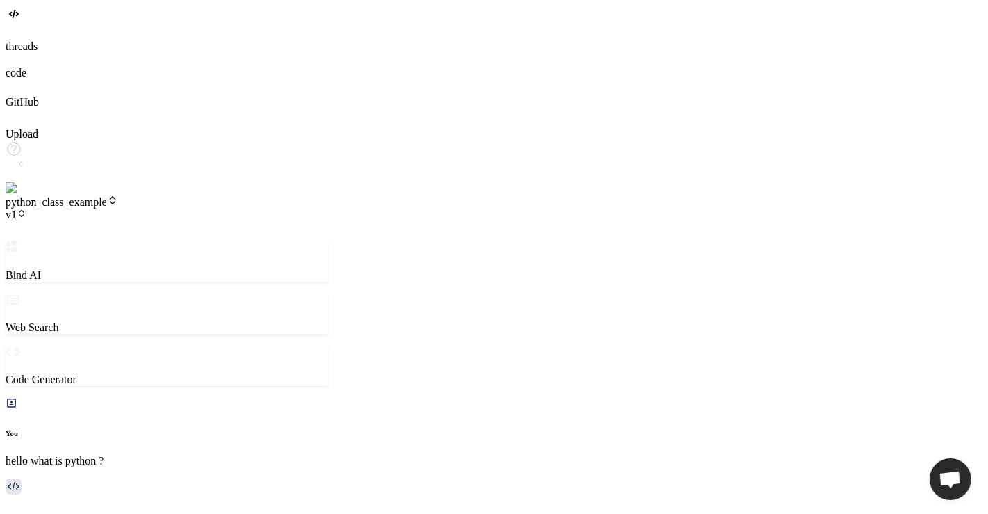
click at [26, 208] on span "v1" at bounding box center [16, 214] width 21 height 12
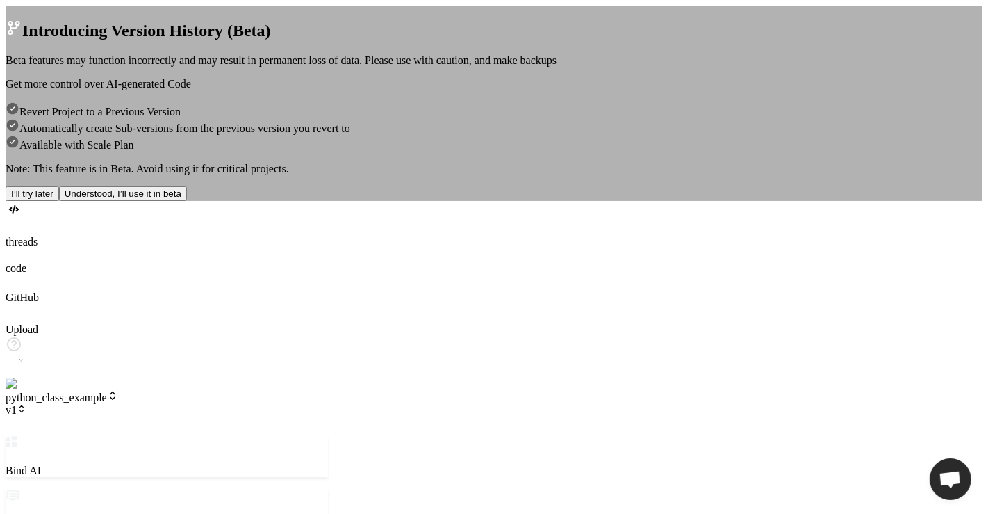
click at [59, 201] on button "I’ll try later" at bounding box center [33, 193] width 54 height 15
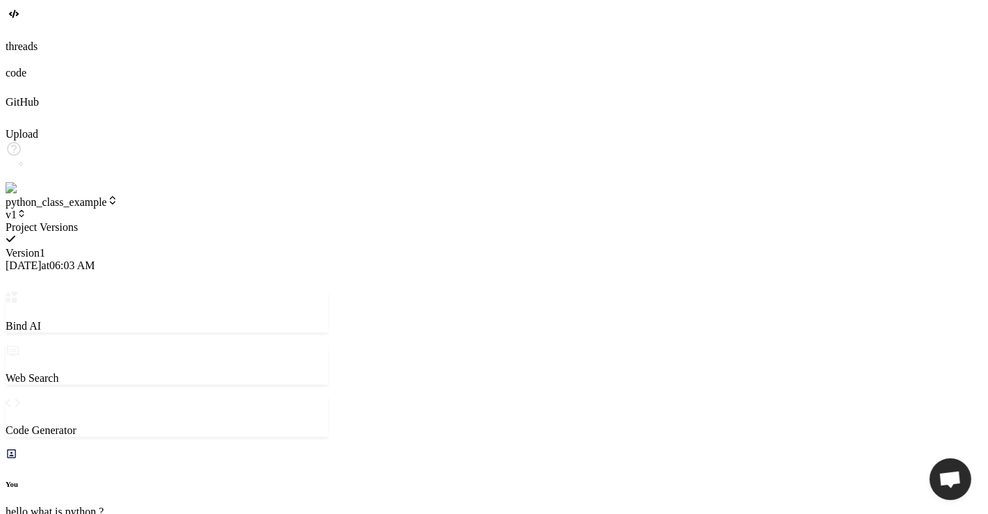
click at [258, 221] on div at bounding box center [167, 221] width 322 height 0
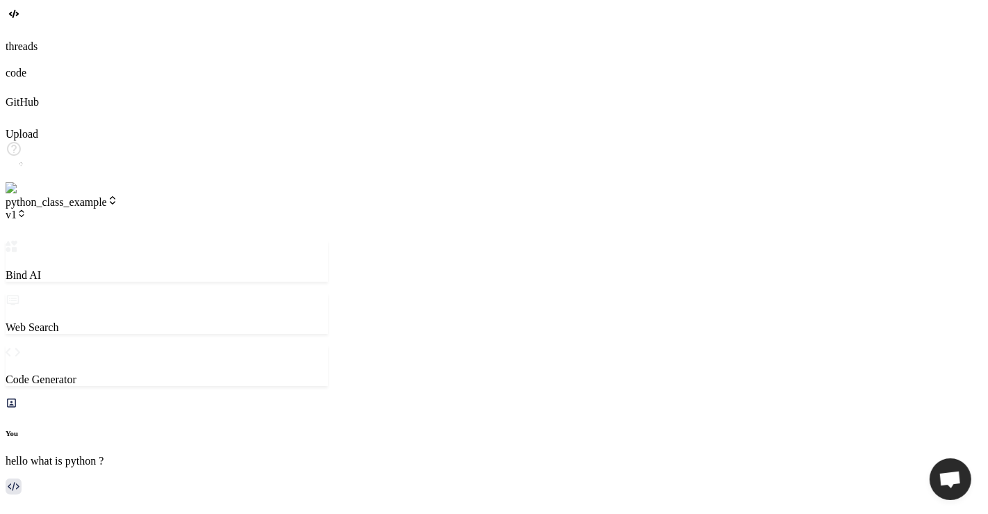
click at [26, 208] on span "v1" at bounding box center [16, 214] width 21 height 12
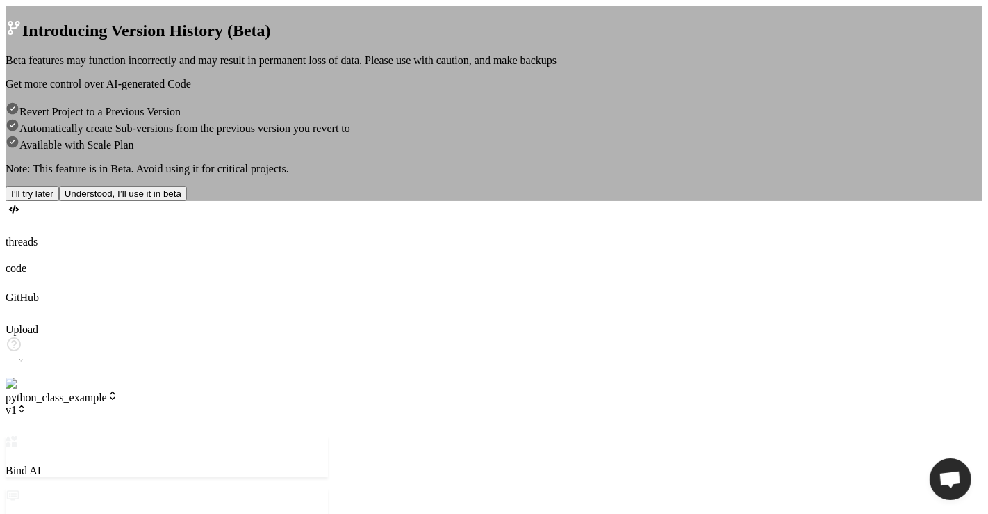
click at [59, 201] on button "I’ll try later" at bounding box center [33, 193] width 54 height 15
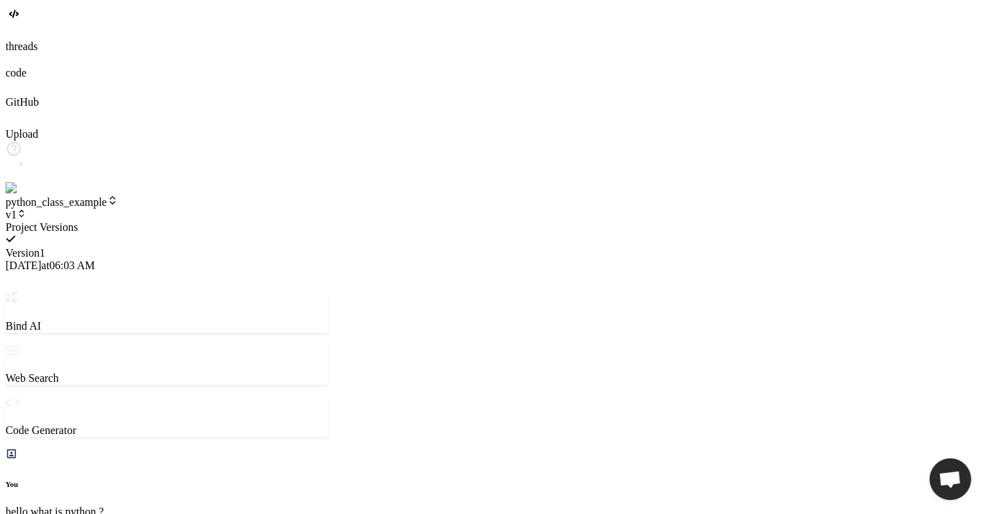
click at [213, 221] on div at bounding box center [167, 221] width 322 height 0
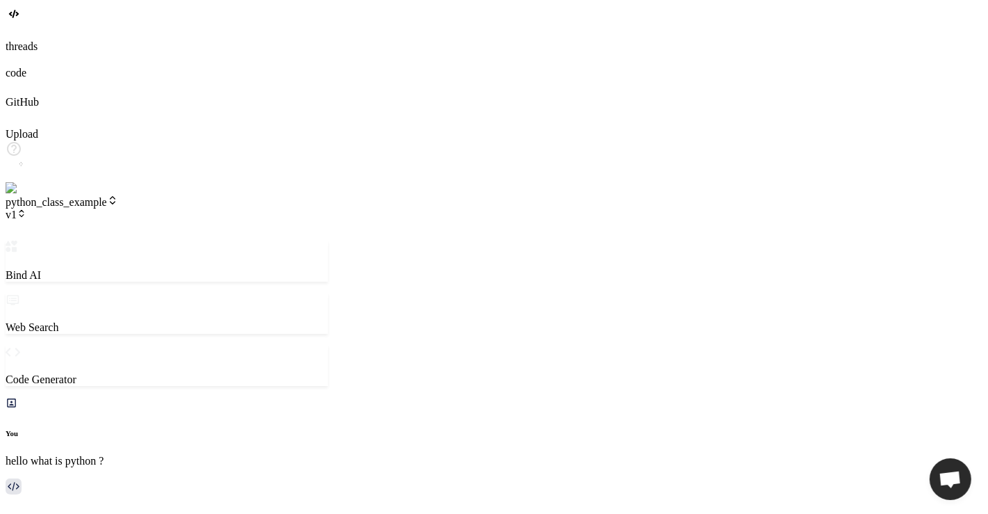
click at [26, 208] on icon at bounding box center [22, 213] width 10 height 10
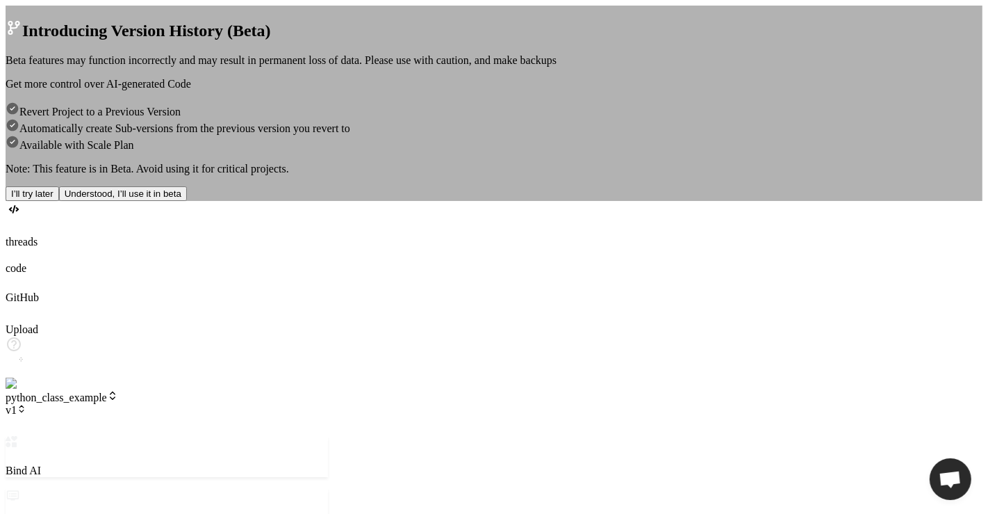
click at [187, 201] on button "Understood, I’ll use it in beta" at bounding box center [123, 193] width 128 height 15
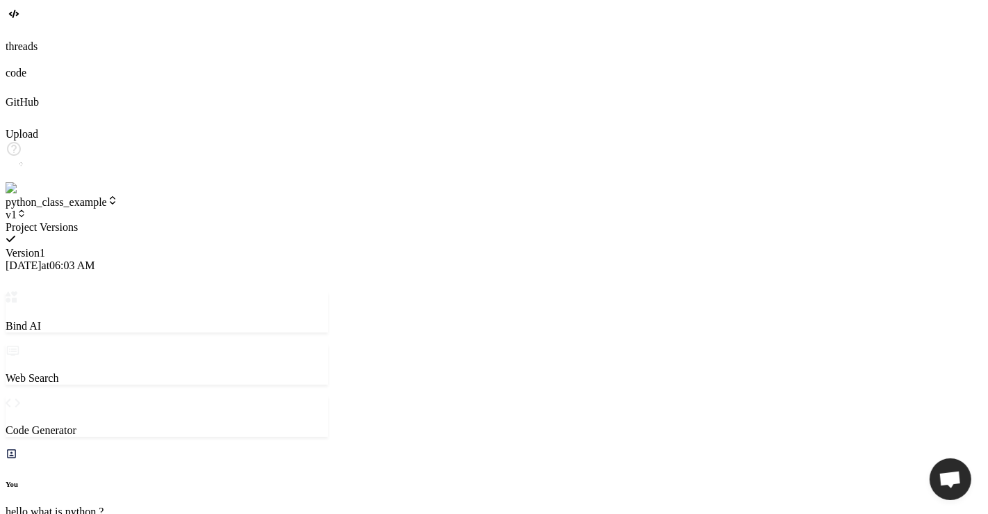
type textarea "x"
click at [264, 221] on div at bounding box center [167, 221] width 322 height 0
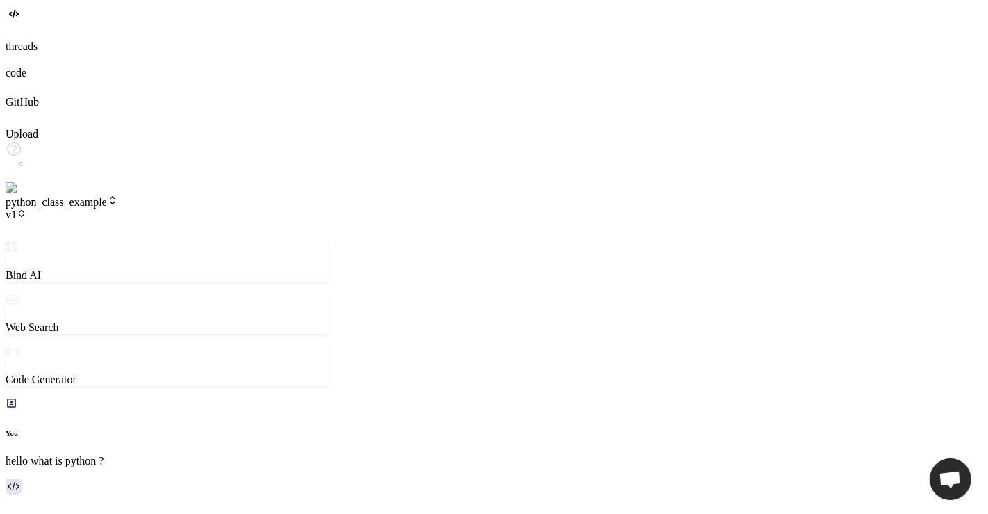
click at [26, 208] on span "v1" at bounding box center [16, 214] width 21 height 12
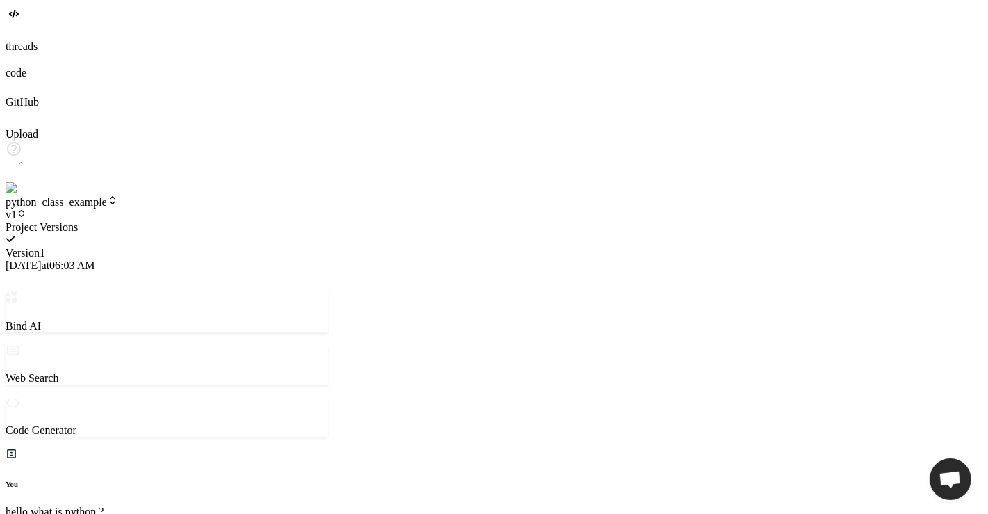
click at [248, 221] on div at bounding box center [167, 221] width 322 height 0
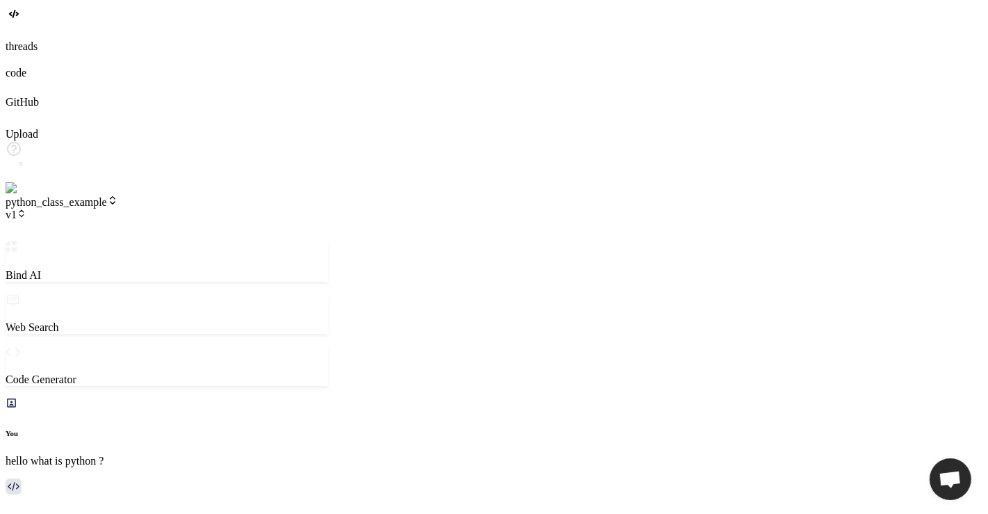
click at [26, 208] on span "v1" at bounding box center [16, 214] width 21 height 12
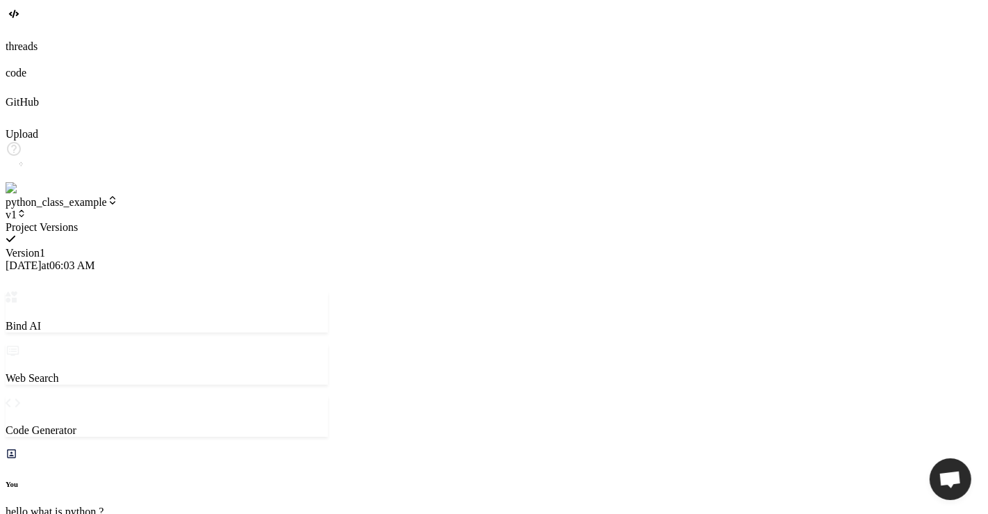
click at [247, 221] on div at bounding box center [167, 221] width 322 height 0
